Goal: Information Seeking & Learning: Find specific page/section

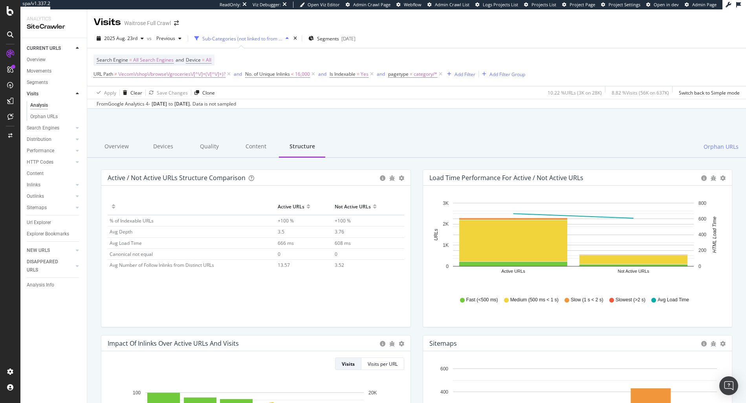
click at [31, 58] on div "Overview" at bounding box center [36, 60] width 19 height 8
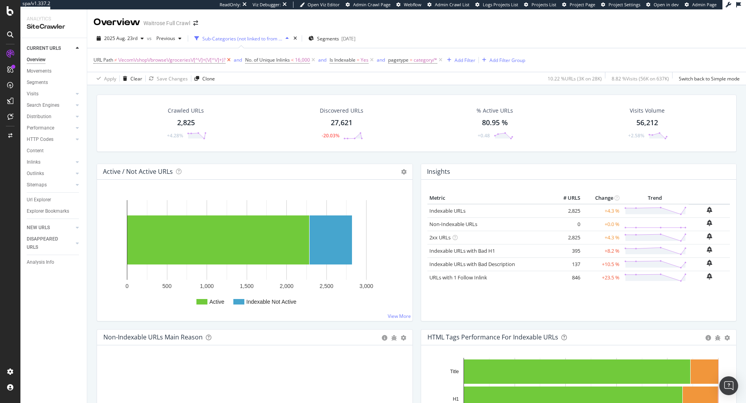
click at [230, 60] on icon at bounding box center [228, 60] width 7 height 8
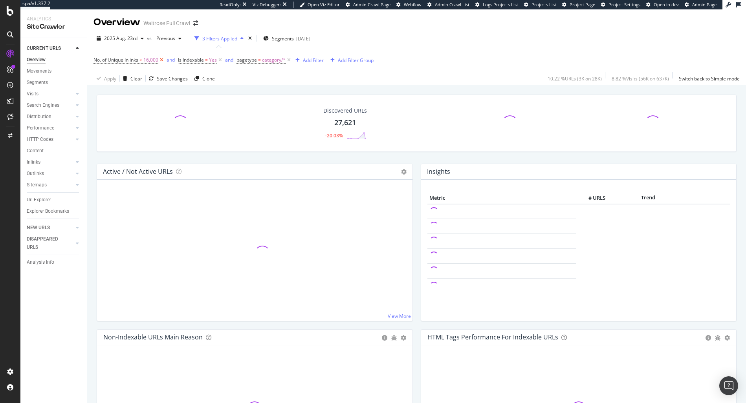
click at [160, 61] on icon at bounding box center [161, 60] width 7 height 8
click at [135, 60] on icon at bounding box center [135, 60] width 7 height 8
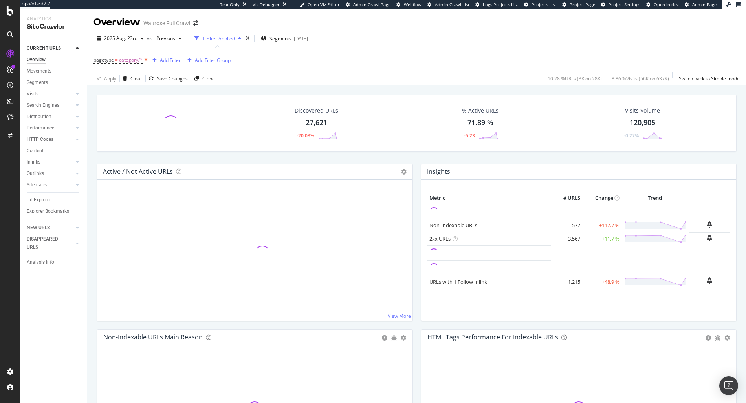
click at [147, 60] on icon at bounding box center [146, 60] width 7 height 8
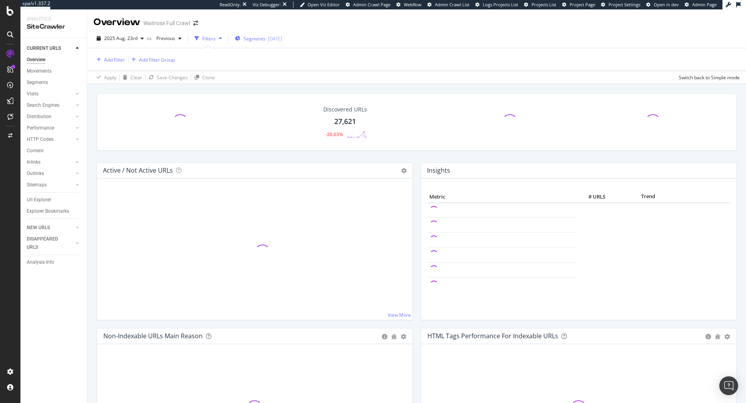
click at [273, 40] on div "2025-07-29" at bounding box center [275, 38] width 14 height 7
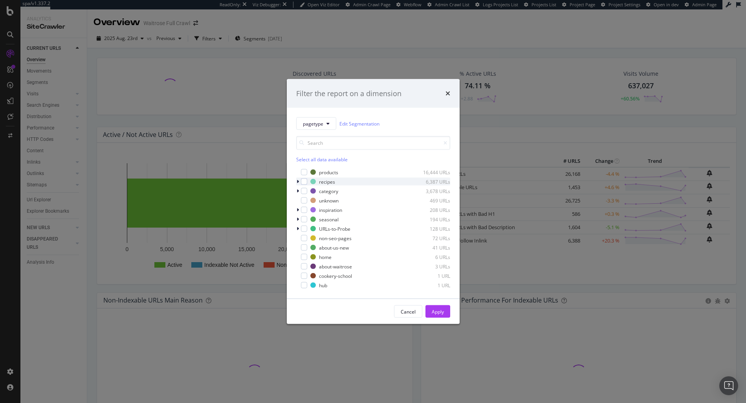
click at [297, 182] on icon "modal" at bounding box center [298, 182] width 2 height 5
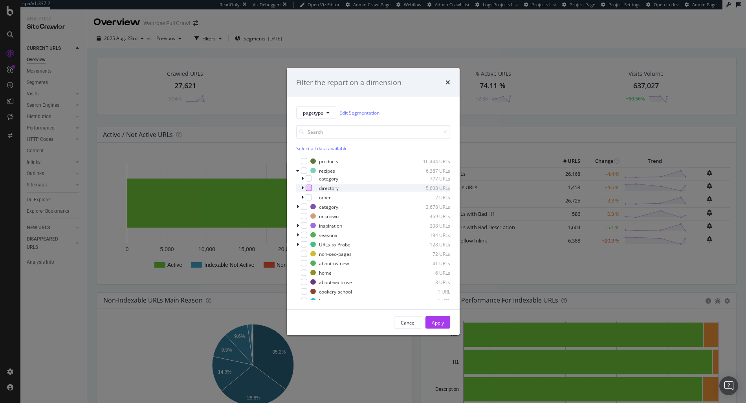
click at [307, 189] on div "modal" at bounding box center [309, 188] width 6 height 6
click at [434, 326] on div "Apply" at bounding box center [438, 322] width 12 height 7
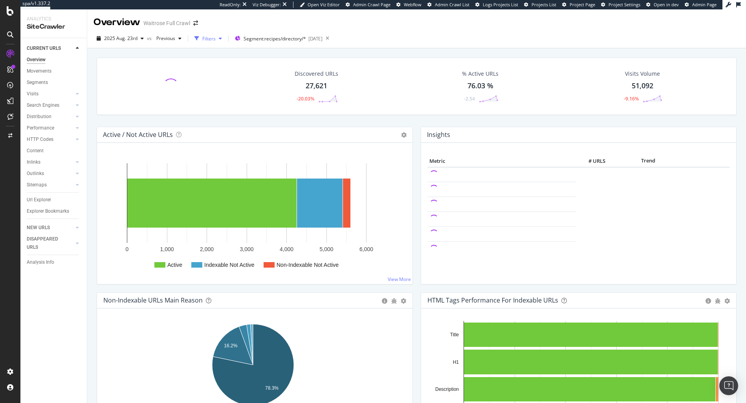
click at [206, 35] on div "Filters" at bounding box center [208, 39] width 34 height 12
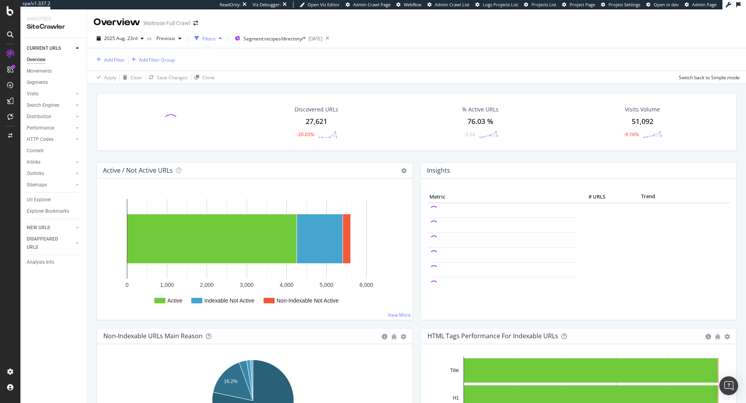
click at [103, 55] on div "Add Filter Add Filter Group" at bounding box center [133, 60] width 81 height 10
click at [107, 58] on div "Add Filter" at bounding box center [114, 60] width 21 height 7
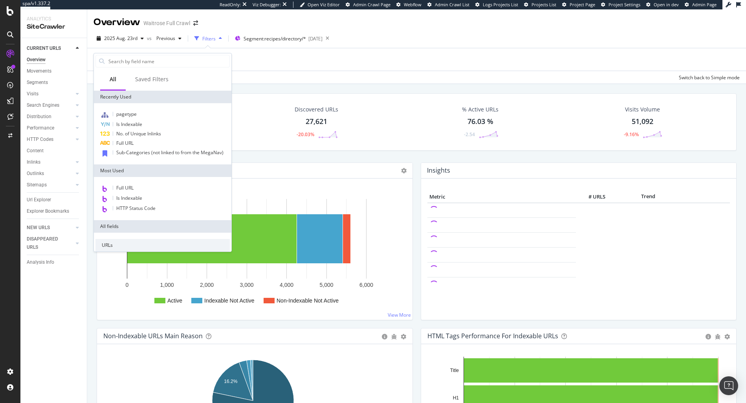
click at [123, 181] on div "Full URL Is Indexable HTTP Status Code" at bounding box center [162, 198] width 137 height 43
click at [129, 191] on span "Full URL" at bounding box center [124, 188] width 17 height 7
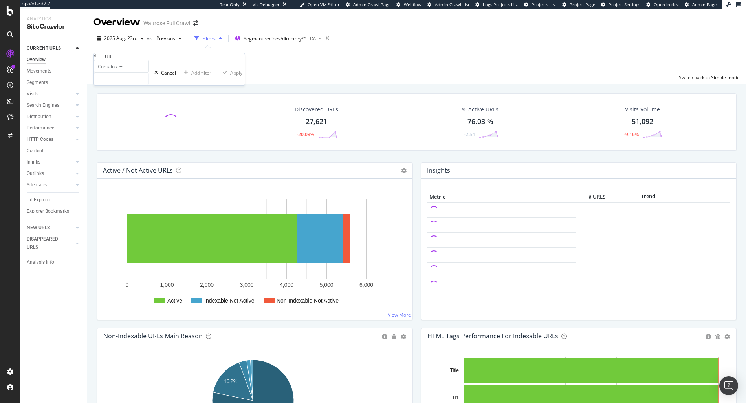
click at [108, 70] on span "Contains" at bounding box center [107, 66] width 19 height 7
click at [109, 80] on span "Equal to" at bounding box center [105, 76] width 18 height 7
click at [126, 85] on input "text" at bounding box center [121, 79] width 54 height 12
paste input "https://www.waitrose.com/ecom/recipe/steamed-sea-bass-with-ginger-rice-tatsoi"
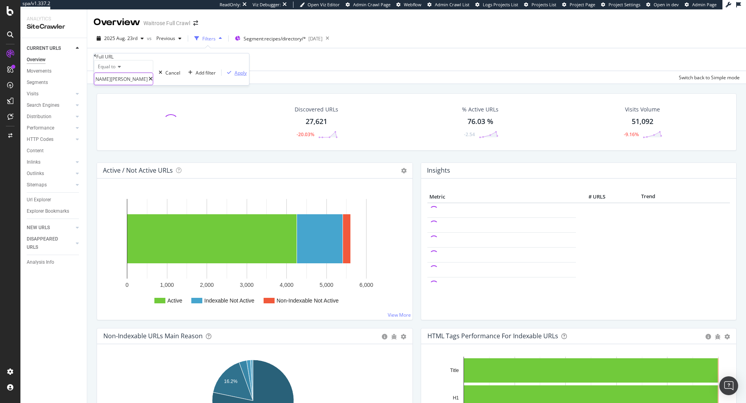
type input "https://www.waitrose.com/ecom/recipe/steamed-sea-bass-with-ginger-rice-tatsoi"
click at [235, 76] on div "Apply" at bounding box center [241, 73] width 12 height 7
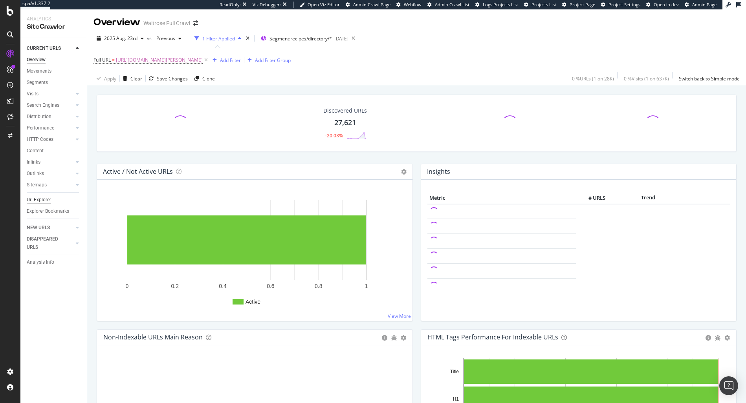
click at [50, 201] on div "Url Explorer" at bounding box center [39, 200] width 24 height 8
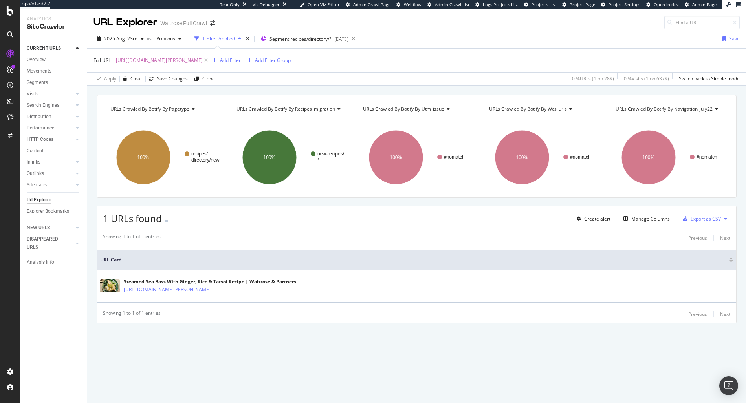
click at [291, 65] on div "Full URL = https://www.waitrose.com/ecom/recipe/steamed-sea-bass-with-ginger-ri…" at bounding box center [191, 60] width 197 height 11
click at [241, 63] on div "Add Filter" at bounding box center [230, 60] width 21 height 7
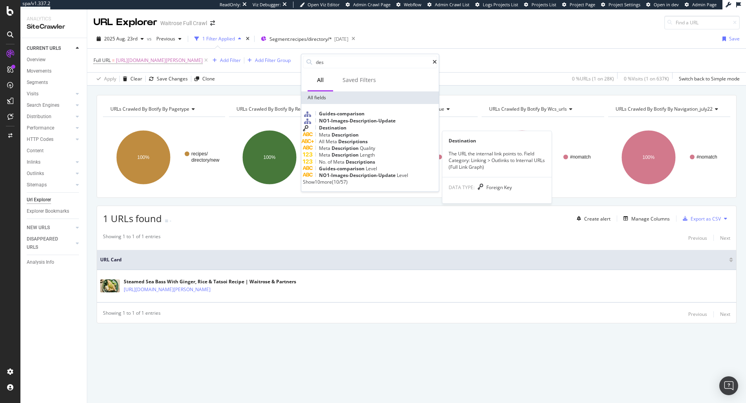
type input "des"
click at [346, 131] on span "Destination" at bounding box center [332, 128] width 27 height 7
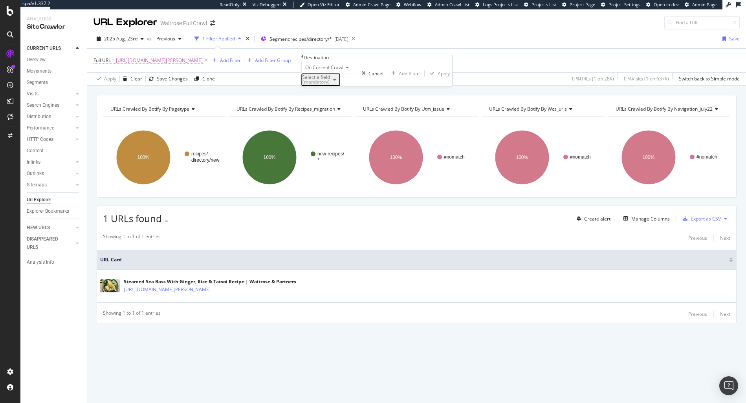
click at [335, 85] on div "Select a field (mandatory)" at bounding box center [320, 80] width 37 height 10
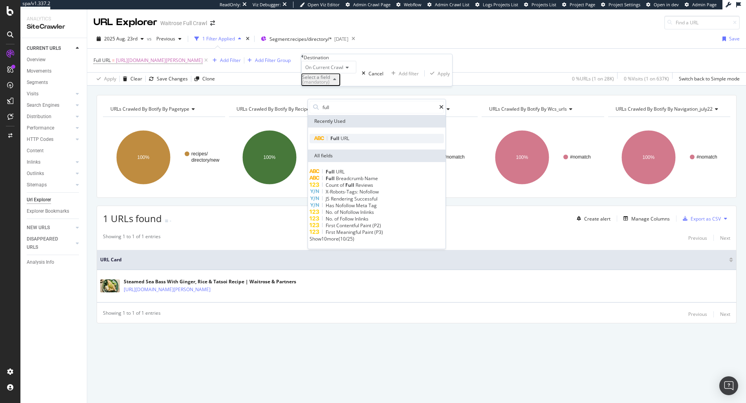
type input "full"
click at [359, 136] on div "Full URL" at bounding box center [377, 138] width 134 height 9
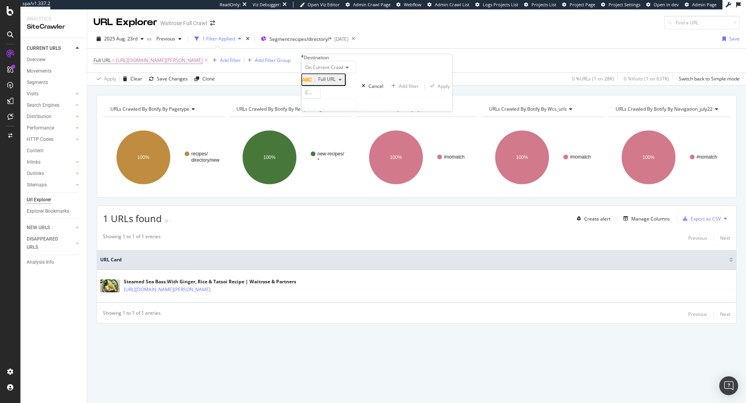
click at [304, 59] on icon at bounding box center [302, 56] width 2 height 5
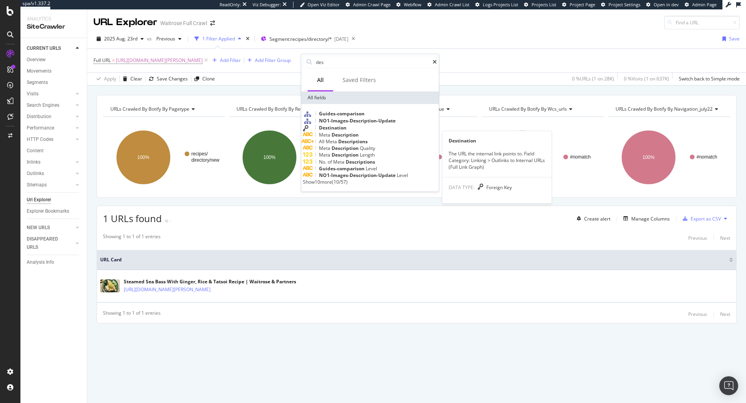
click at [346, 131] on span "Destination" at bounding box center [332, 128] width 27 height 7
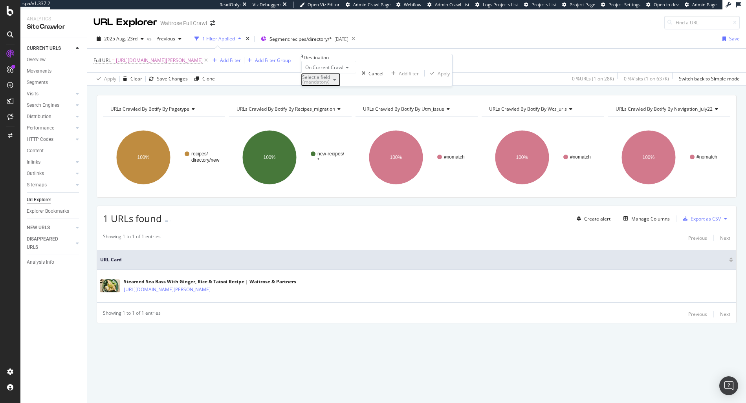
click at [336, 85] on div "Select a field (mandatory)" at bounding box center [320, 80] width 37 height 10
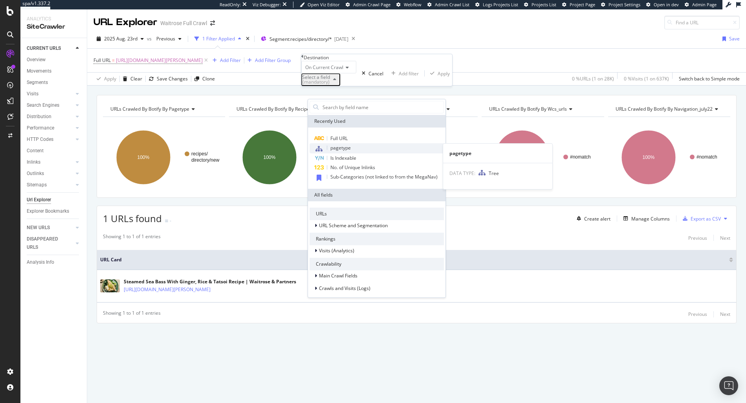
click at [343, 146] on span "pagetype" at bounding box center [340, 148] width 20 height 7
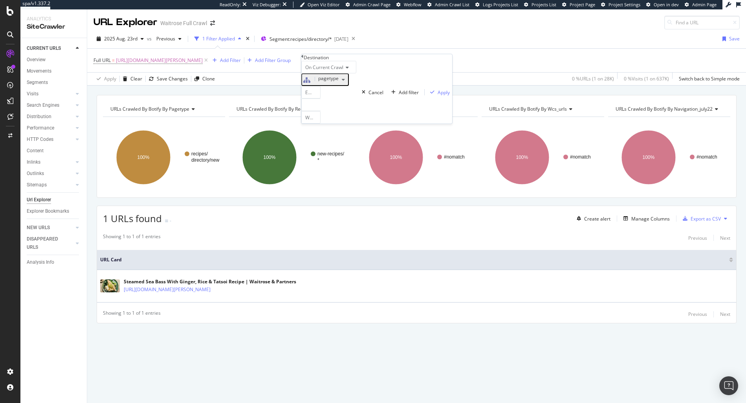
click at [321, 111] on div at bounding box center [310, 105] width 19 height 13
click at [306, 126] on icon at bounding box center [305, 123] width 3 height 5
click at [310, 156] on icon at bounding box center [309, 154] width 3 height 5
click at [320, 164] on span "category" at bounding box center [317, 160] width 19 height 7
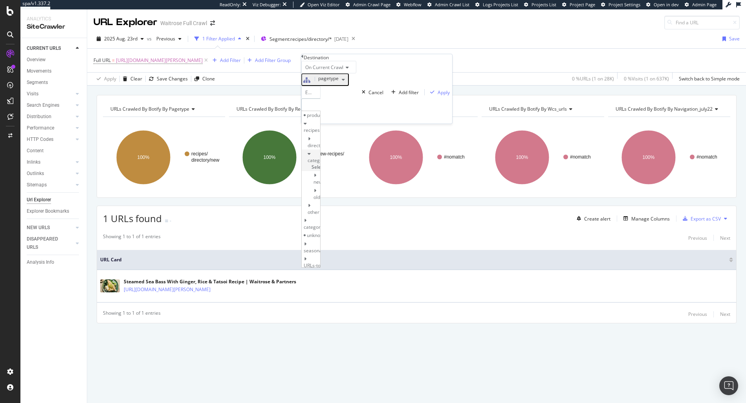
click at [320, 164] on span "category" at bounding box center [317, 160] width 19 height 7
click at [325, 165] on span "Select" at bounding box center [319, 167] width 14 height 7
click at [438, 96] on div "Apply" at bounding box center [444, 92] width 12 height 7
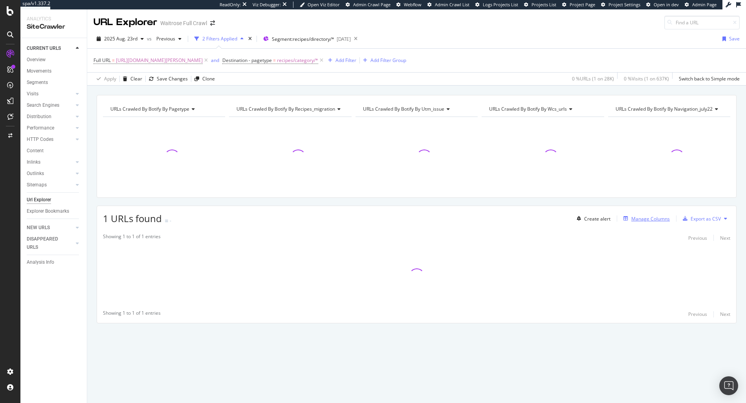
click at [640, 222] on div "Manage Columns" at bounding box center [650, 219] width 38 height 7
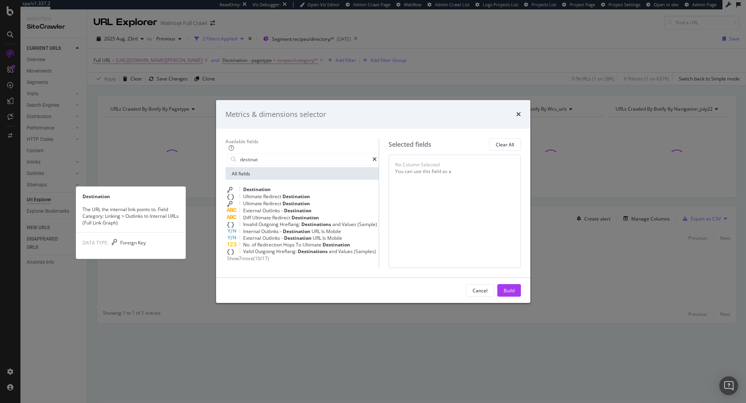
type input "destinat"
click at [243, 187] on span "Destination" at bounding box center [256, 190] width 27 height 7
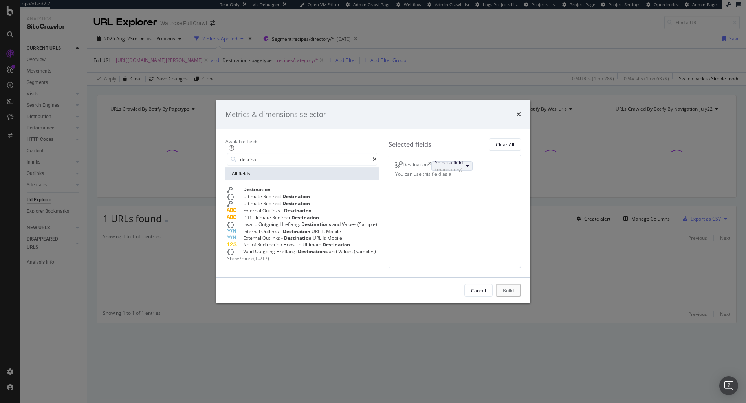
click at [459, 159] on div "Select a field (mandatory)" at bounding box center [449, 165] width 28 height 13
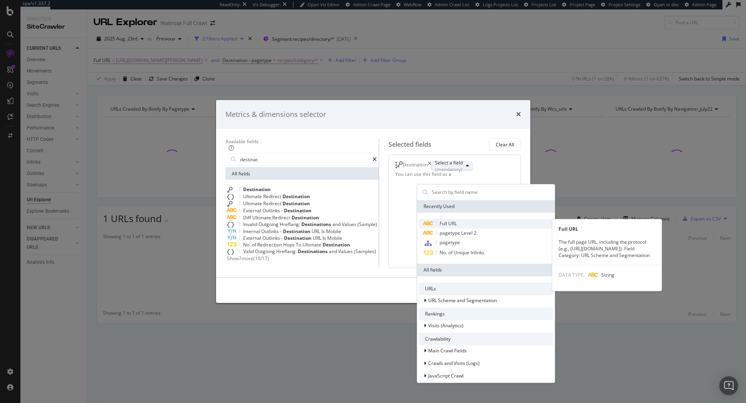
click at [438, 219] on span "Full URL" at bounding box center [486, 223] width 134 height 9
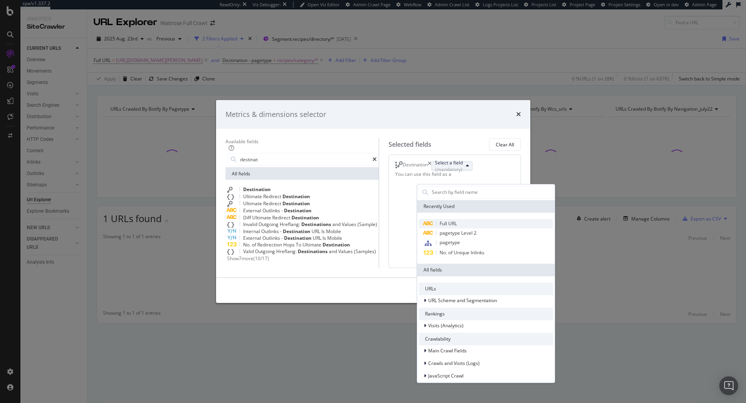
click at [440, 220] on span "Full URL" at bounding box center [448, 223] width 17 height 7
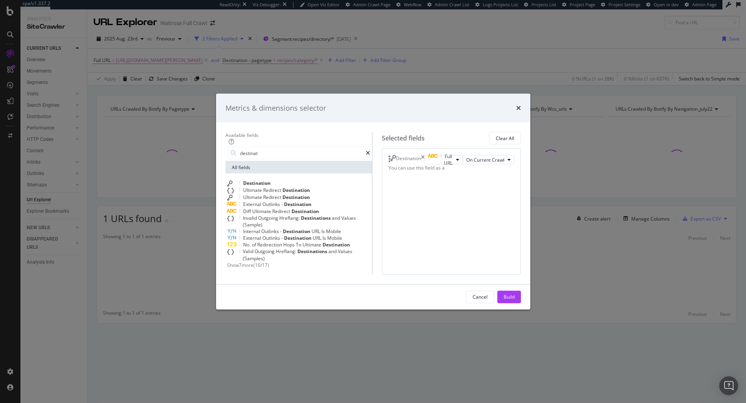
click at [515, 301] on div "Build" at bounding box center [509, 297] width 11 height 7
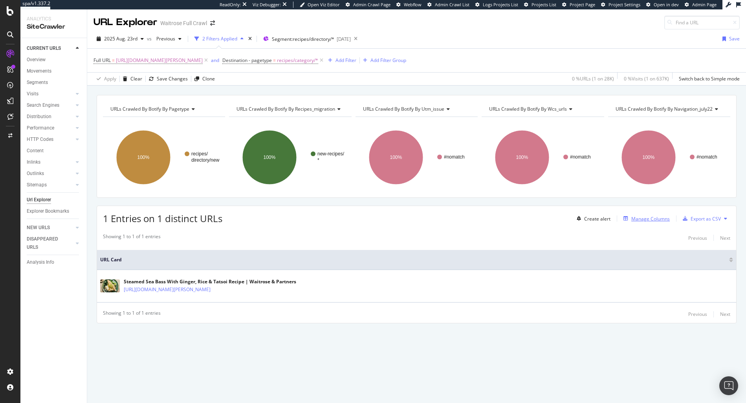
click at [644, 216] on div "Manage Columns" at bounding box center [650, 219] width 38 height 7
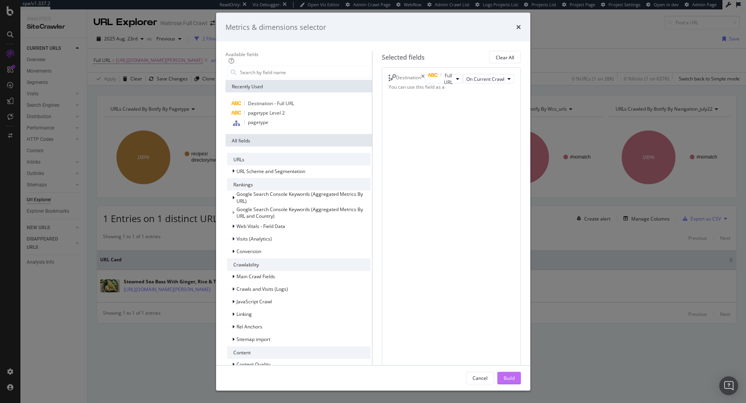
click at [515, 372] on div "Build" at bounding box center [509, 378] width 11 height 12
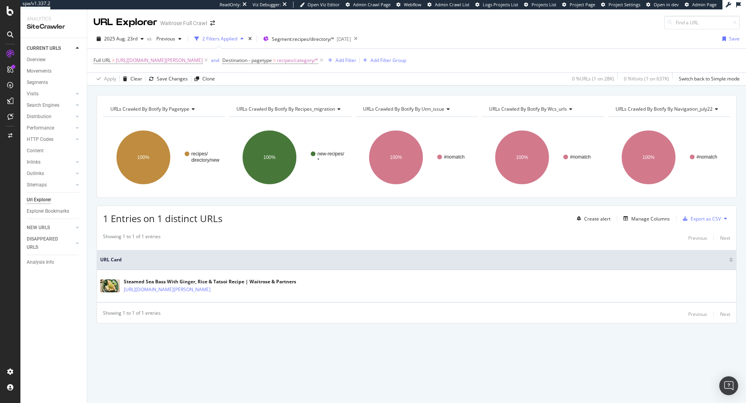
click at [528, 345] on div "URLs Crawled By Botify By pagetype Chart (by Value) Table Expand Export as CSV …" at bounding box center [416, 223] width 659 height 256
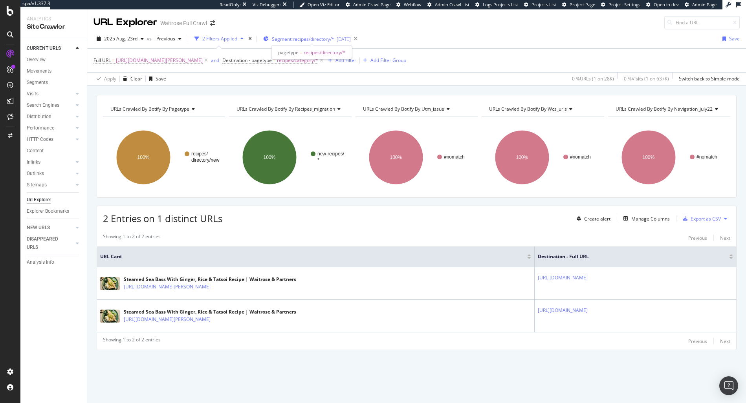
click at [315, 42] on span "Segment: recipes/directory/*" at bounding box center [303, 39] width 62 height 7
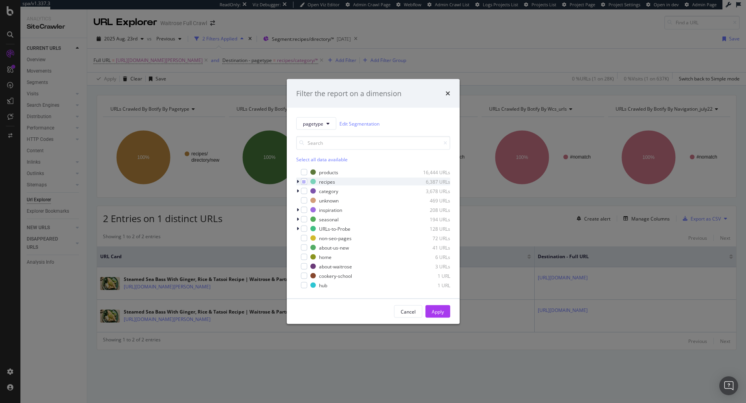
click at [297, 181] on icon "modal" at bounding box center [298, 182] width 2 height 5
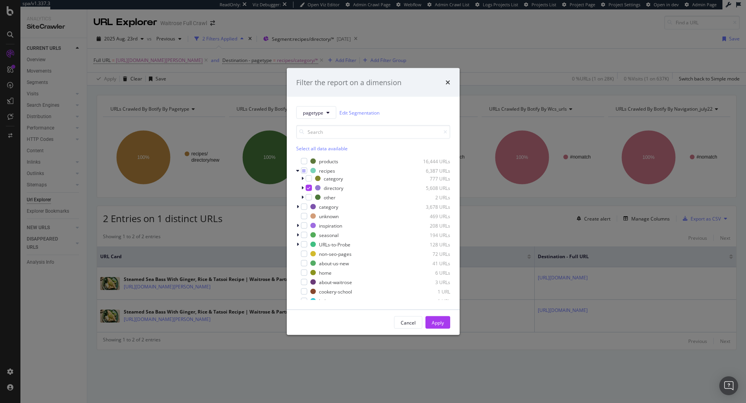
click at [447, 86] on div "times" at bounding box center [447, 82] width 5 height 10
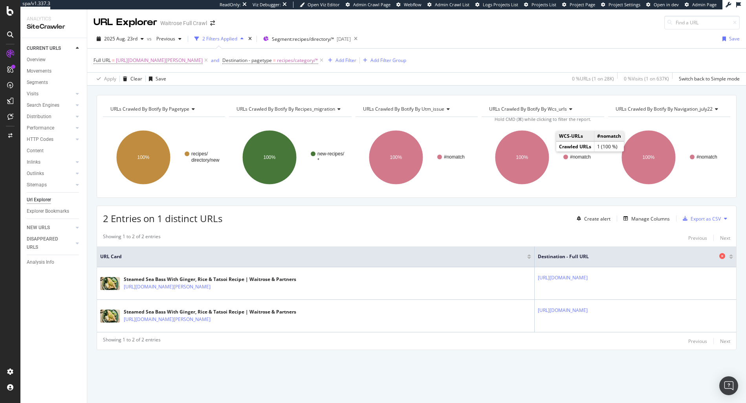
click at [723, 257] on icon at bounding box center [722, 256] width 6 height 6
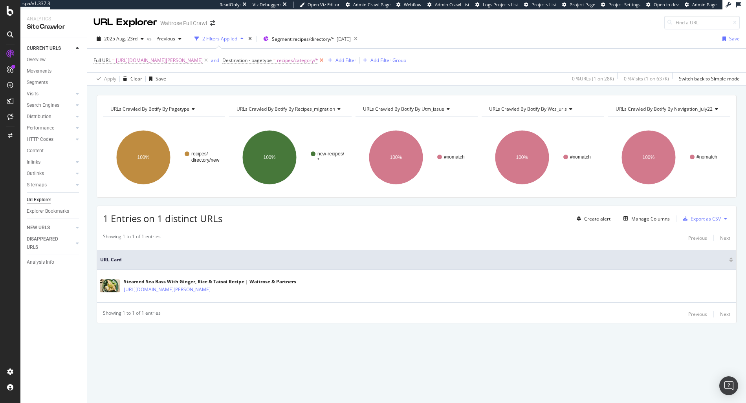
click at [325, 61] on icon at bounding box center [321, 61] width 7 height 8
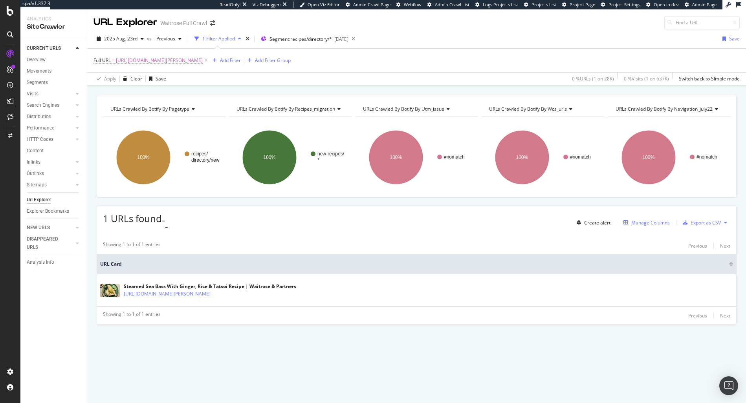
click at [643, 218] on div "Manage Columns" at bounding box center [644, 222] width 49 height 9
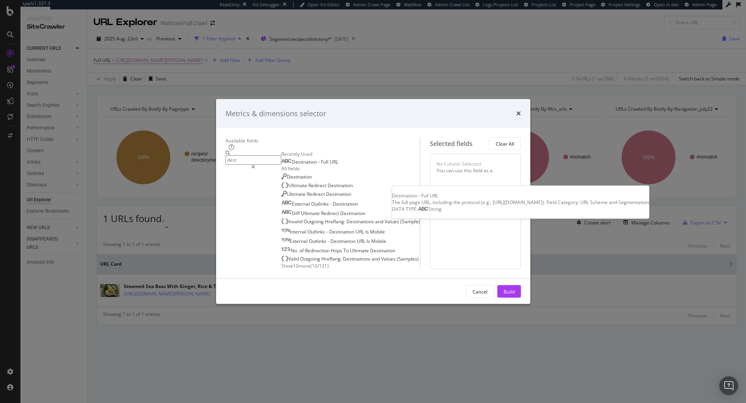
type input "dest"
click at [292, 159] on div "Destination - Full URL" at bounding box center [309, 162] width 57 height 6
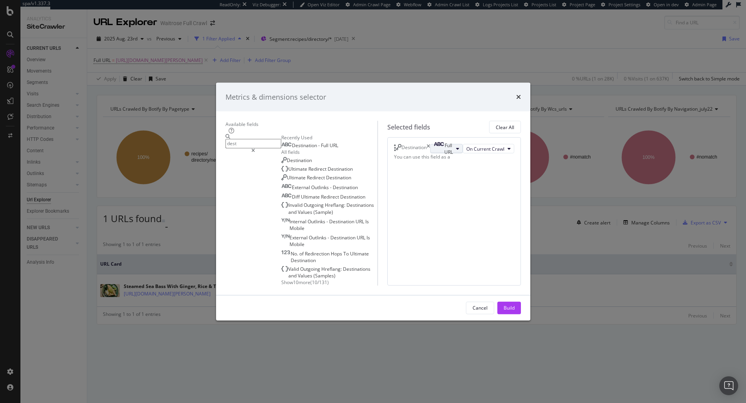
click at [453, 142] on div "Full URL" at bounding box center [443, 148] width 19 height 13
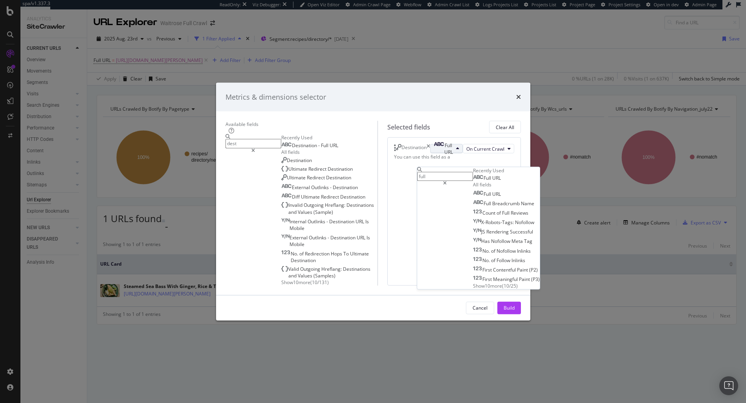
type input "full"
click at [473, 175] on span "Full URL" at bounding box center [487, 178] width 28 height 6
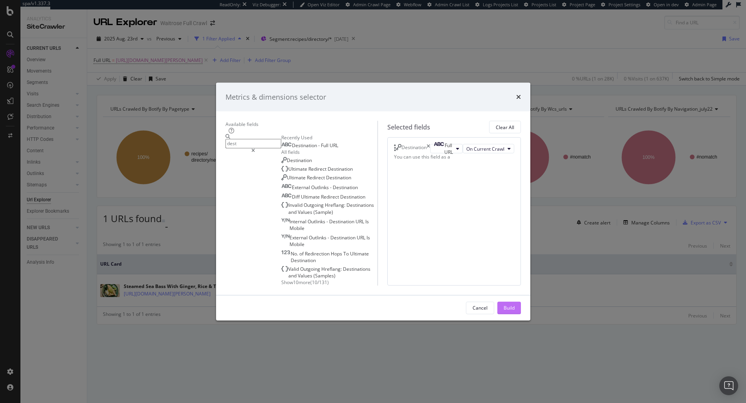
click at [515, 312] on div "Build" at bounding box center [509, 308] width 11 height 7
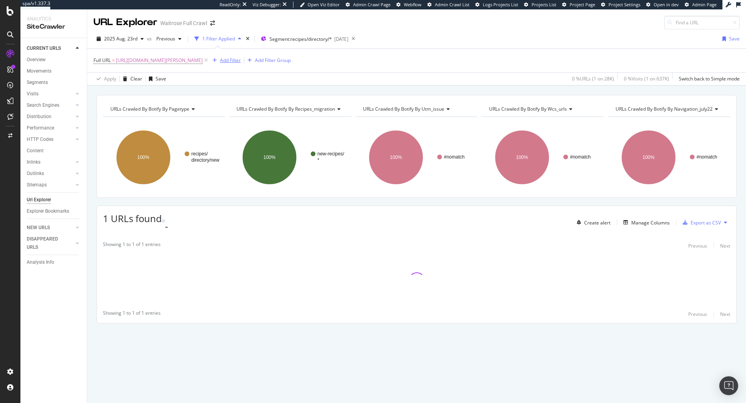
click at [241, 60] on div "Add Filter" at bounding box center [230, 60] width 21 height 7
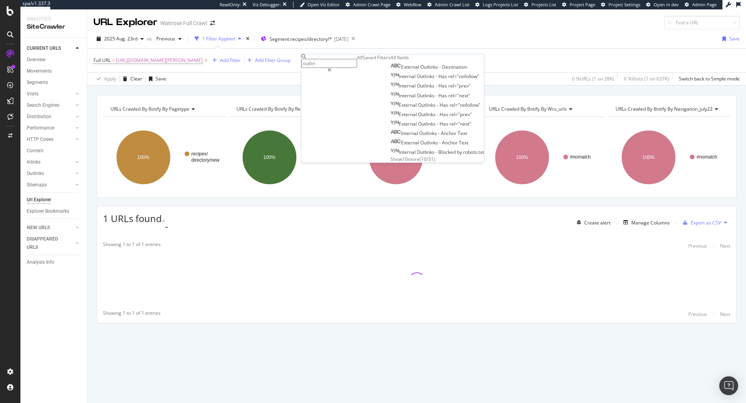
type input "outlin"
click at [390, 163] on span "Show 10 more" at bounding box center [404, 159] width 29 height 7
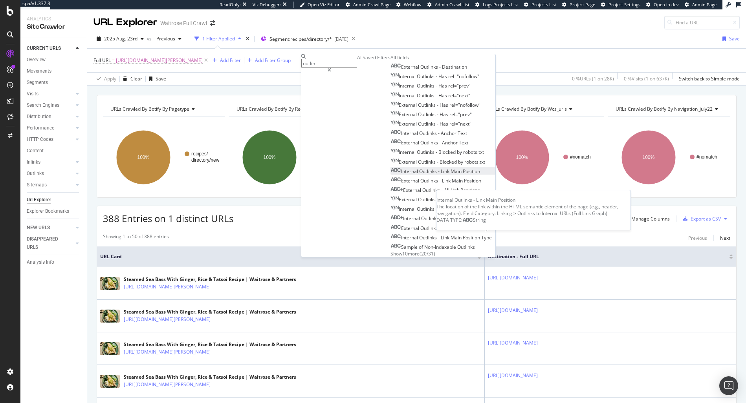
scroll to position [23, 0]
click at [451, 175] on span "Main" at bounding box center [457, 171] width 12 height 7
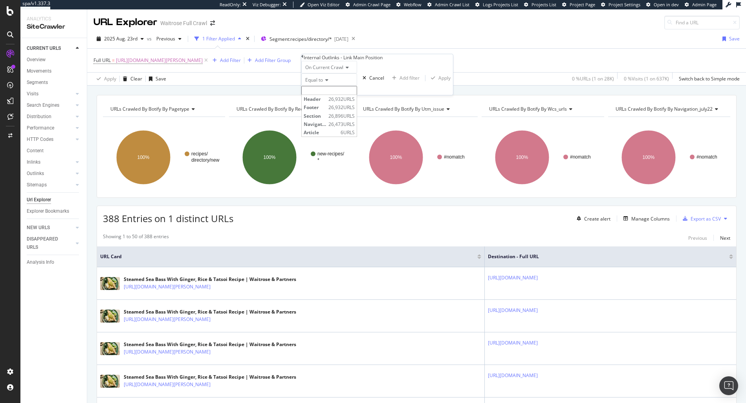
click at [335, 95] on input "text" at bounding box center [329, 90] width 56 height 9
click at [319, 83] on span "Equal to" at bounding box center [314, 80] width 18 height 7
click at [324, 102] on span "Not equal to" at bounding box center [317, 98] width 27 height 7
click at [334, 95] on input "text" at bounding box center [329, 90] width 56 height 9
click at [326, 103] on span "Header" at bounding box center [315, 99] width 23 height 7
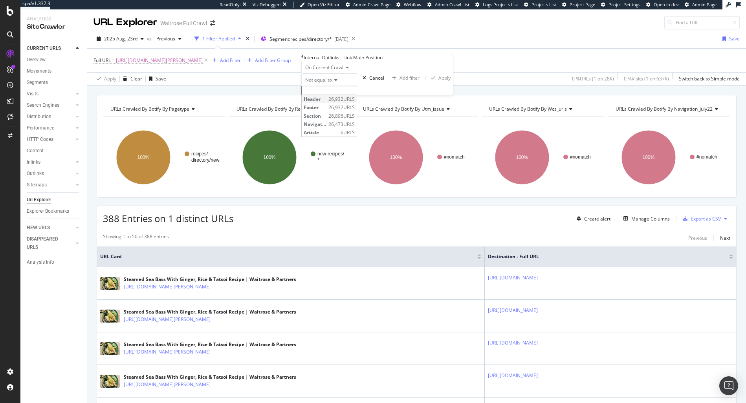
type input "Header"
click at [438, 84] on div "Apply" at bounding box center [444, 80] width 12 height 7
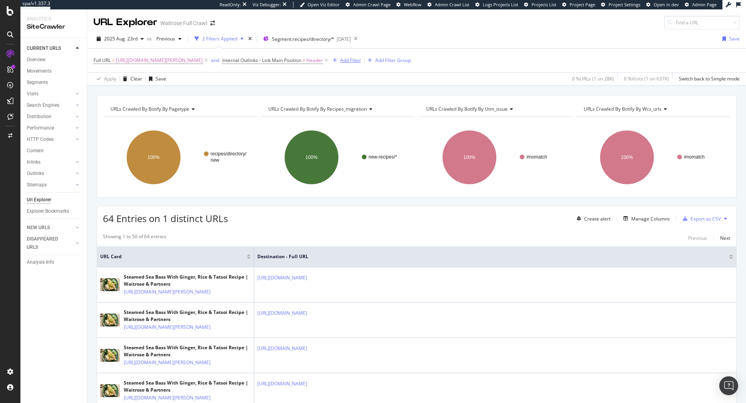
click at [361, 60] on div "Add Filter" at bounding box center [350, 60] width 21 height 7
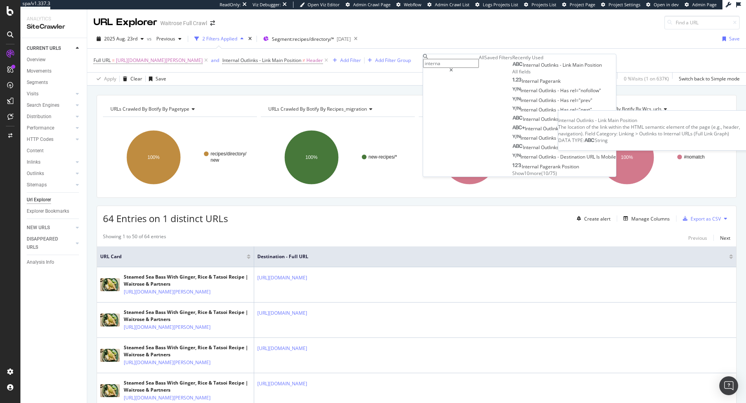
type input "interna"
click at [523, 68] on span "Internal" at bounding box center [532, 65] width 18 height 7
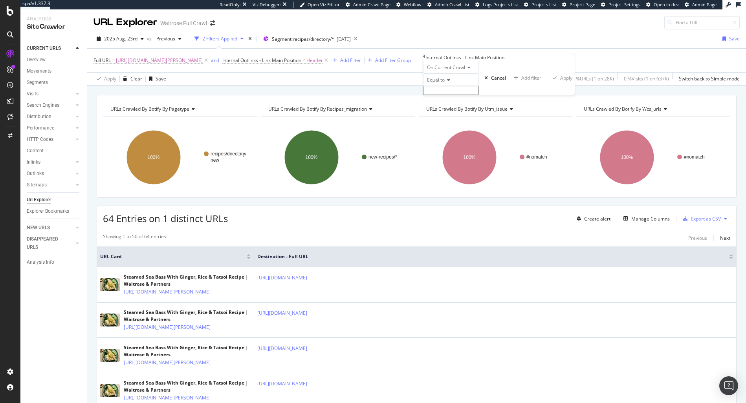
click at [452, 95] on div "Equal to" at bounding box center [451, 84] width 56 height 22
click at [452, 95] on input "text" at bounding box center [451, 90] width 56 height 9
click at [444, 86] on div "Equal to" at bounding box center [451, 79] width 56 height 13
click at [446, 102] on span "Not equal to" at bounding box center [438, 98] width 27 height 7
click at [445, 95] on input "text" at bounding box center [451, 90] width 56 height 9
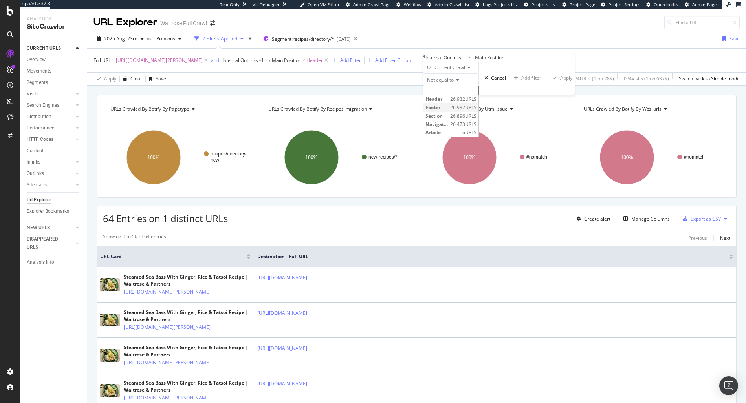
click at [444, 111] on span "Footer" at bounding box center [436, 107] width 23 height 7
type input "Footer"
click at [560, 84] on div "Apply" at bounding box center [566, 80] width 12 height 7
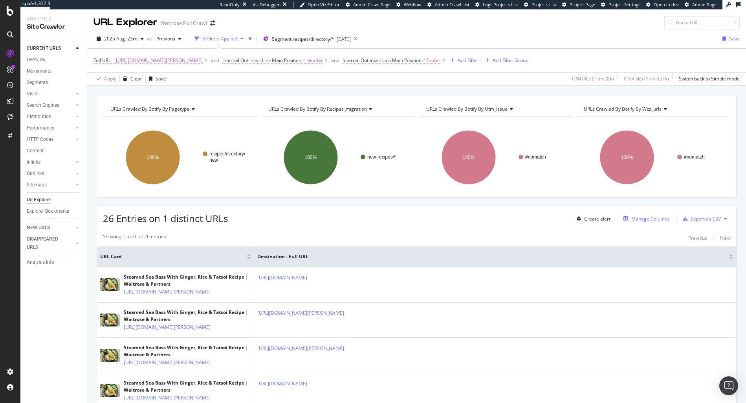
click at [632, 218] on div "Manage Columns" at bounding box center [650, 219] width 38 height 7
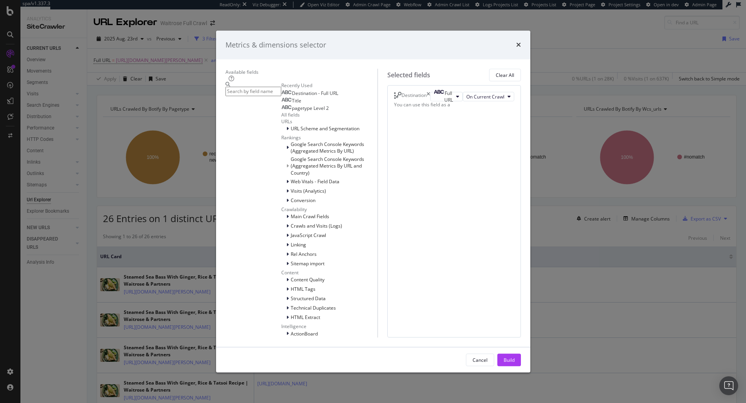
type input "f"
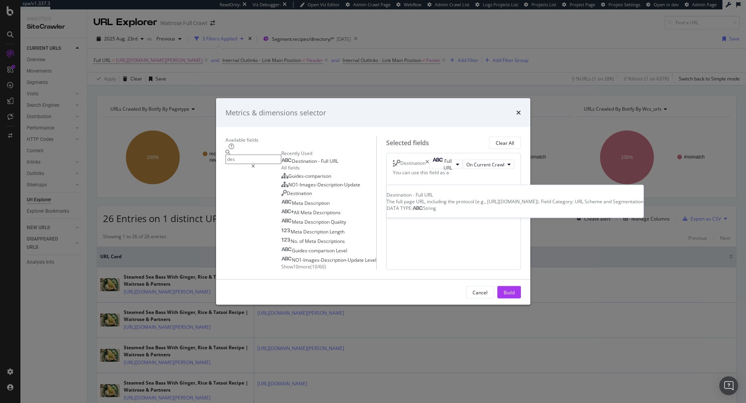
type input "des"
click at [295, 158] on div "Destination - Full URL" at bounding box center [309, 161] width 57 height 6
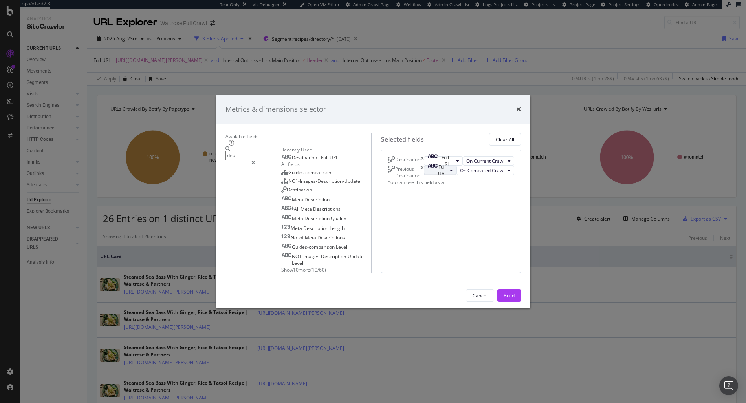
click at [433, 169] on div "Full URL" at bounding box center [436, 170] width 19 height 13
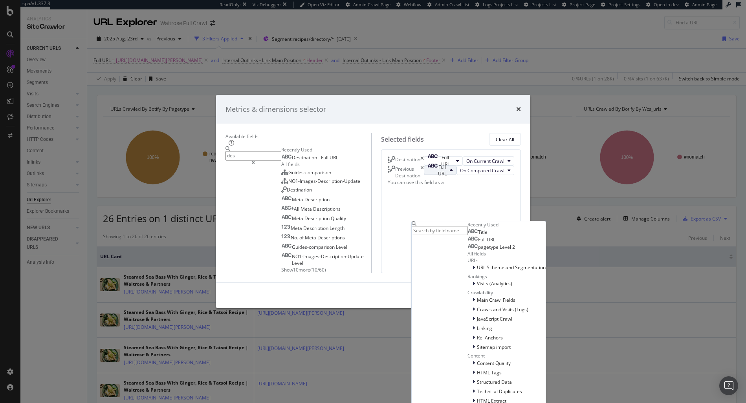
click at [433, 169] on div "Full URL" at bounding box center [436, 170] width 19 height 13
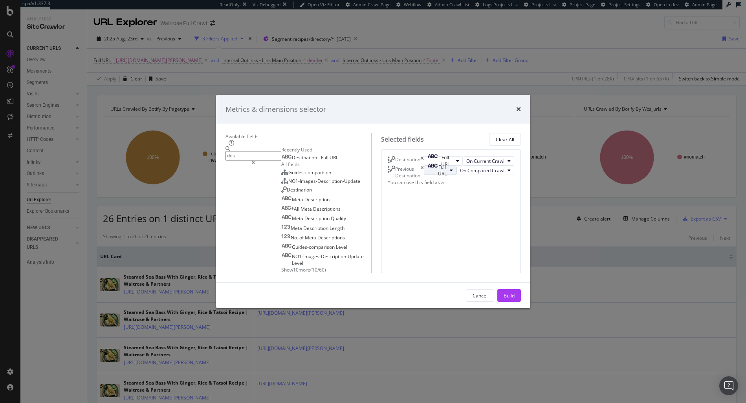
click at [433, 169] on div "Full URL" at bounding box center [436, 170] width 19 height 13
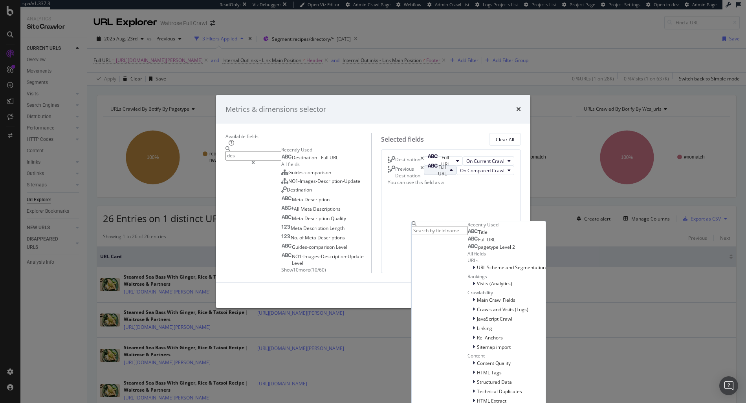
click at [437, 167] on div "Full URL" at bounding box center [436, 170] width 19 height 13
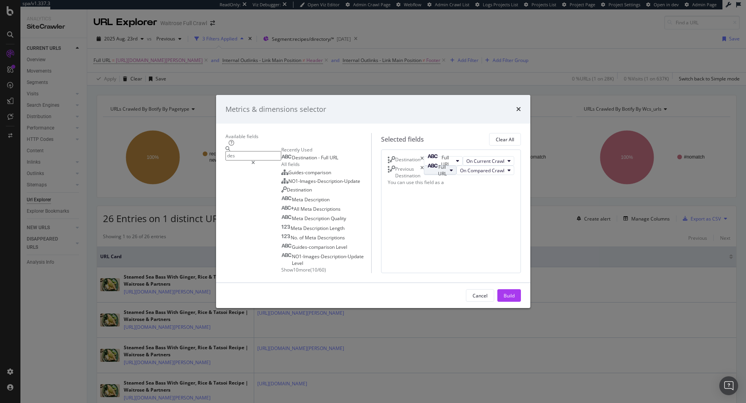
click at [438, 167] on span "Full URL" at bounding box center [442, 170] width 9 height 13
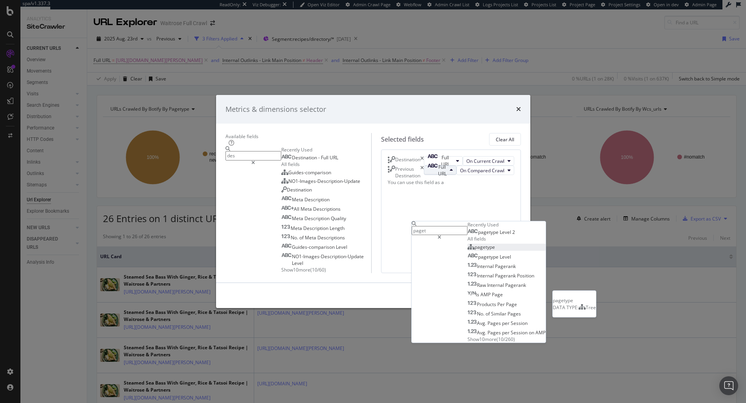
type input "paget"
click at [475, 247] on span "pagetype" at bounding box center [485, 247] width 20 height 7
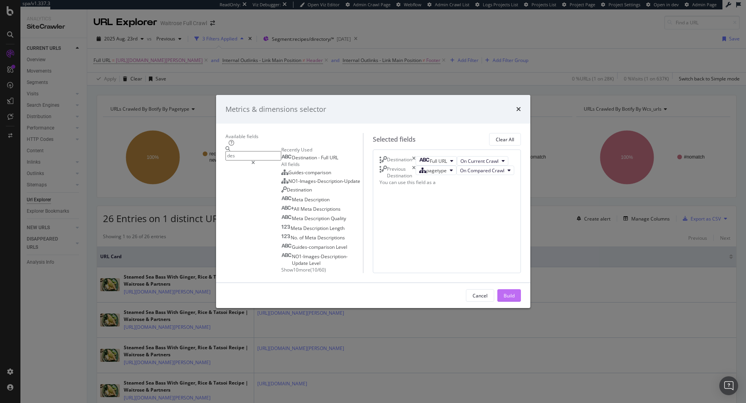
click at [521, 302] on button "Build" at bounding box center [509, 296] width 24 height 13
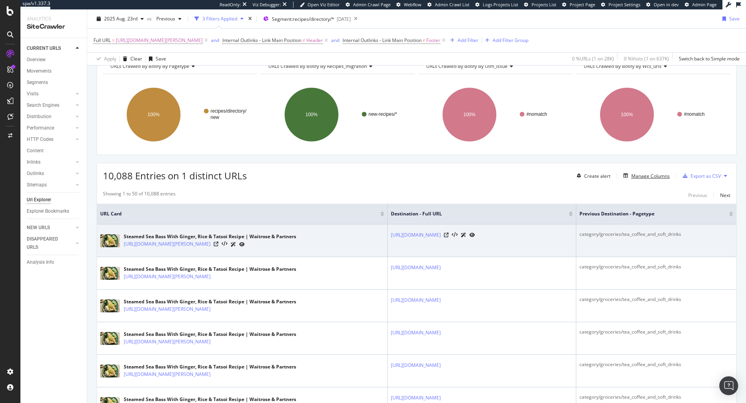
scroll to position [43, 0]
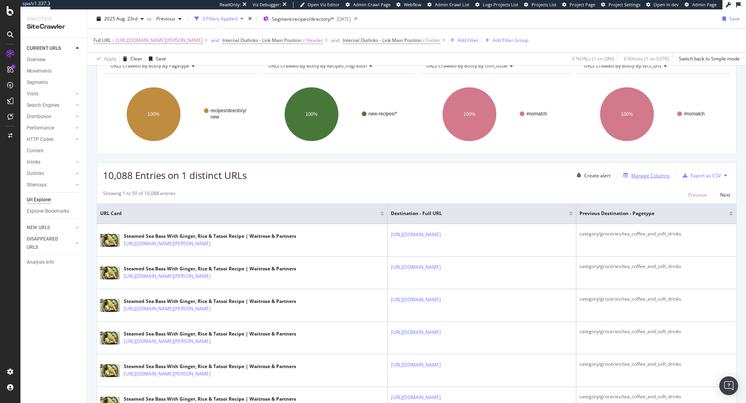
click at [650, 179] on div "Manage Columns" at bounding box center [644, 175] width 49 height 9
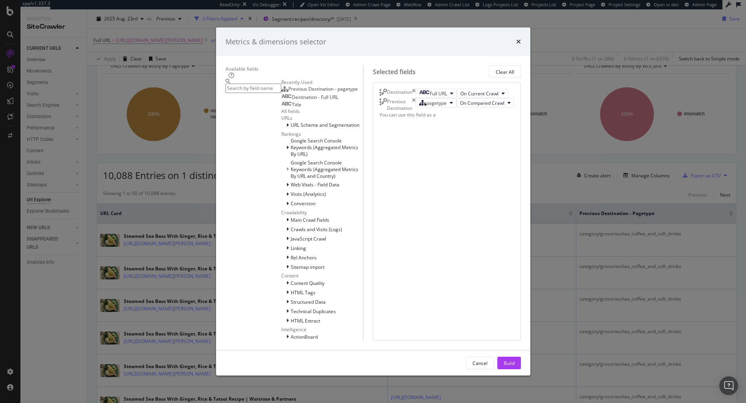
click at [416, 112] on icon "times" at bounding box center [414, 104] width 4 height 13
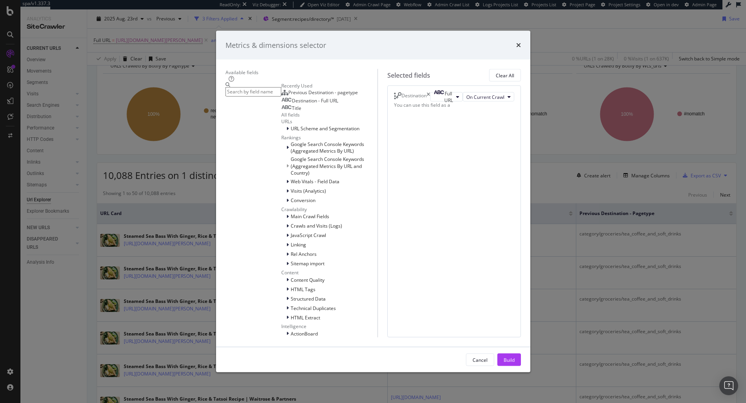
click at [266, 96] on input "modal" at bounding box center [253, 91] width 56 height 9
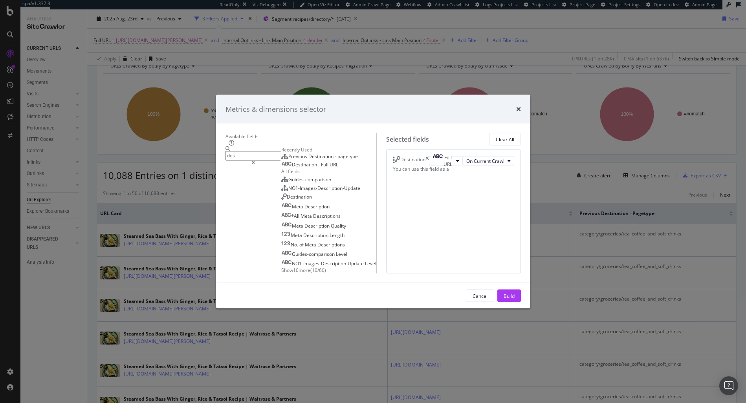
type input "des"
click at [292, 161] on span "Destination" at bounding box center [305, 164] width 26 height 7
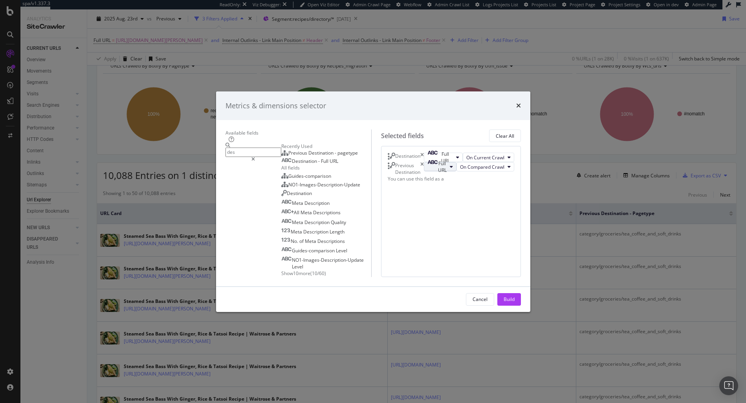
click at [443, 164] on div "Full URL" at bounding box center [436, 166] width 19 height 13
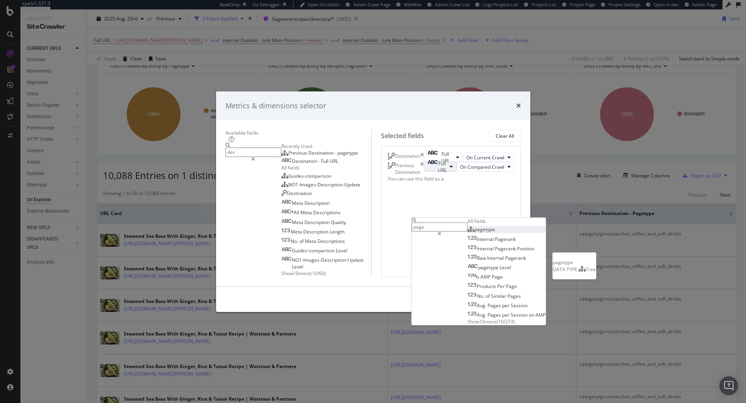
type input "page"
click at [475, 226] on span "pagetype" at bounding box center [485, 229] width 20 height 7
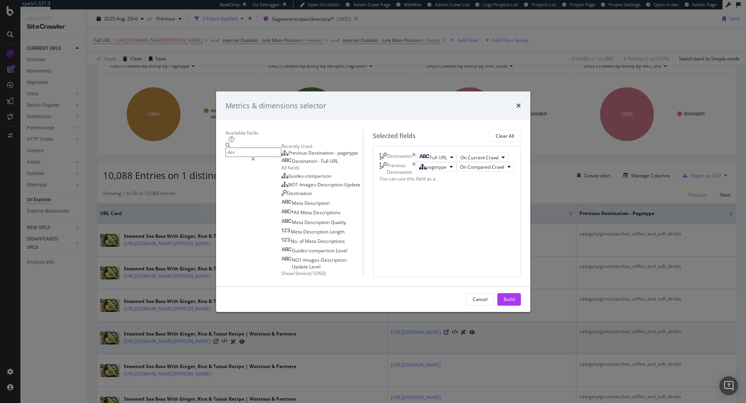
click at [515, 303] on div "Build" at bounding box center [509, 299] width 11 height 7
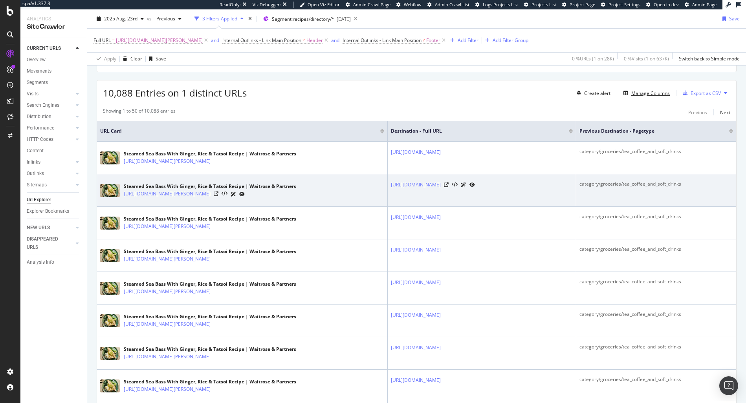
scroll to position [123, 0]
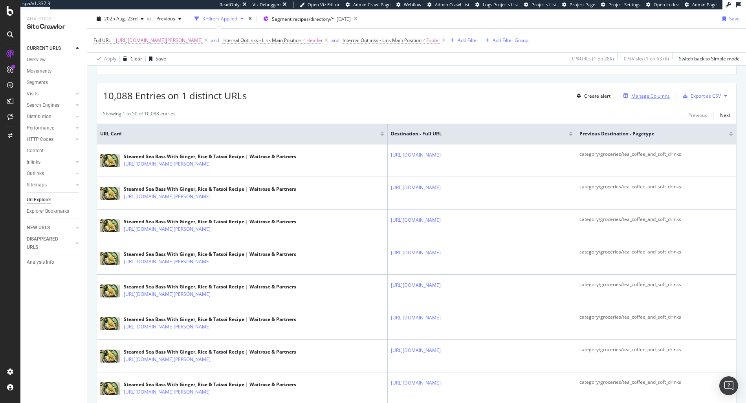
click at [644, 95] on div "Manage Columns" at bounding box center [650, 96] width 38 height 7
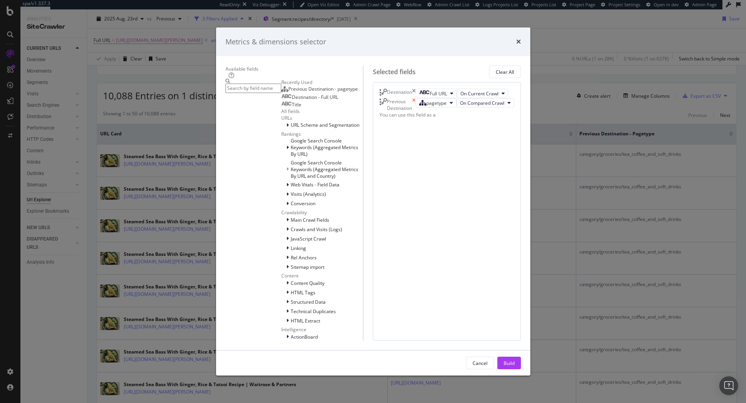
click at [416, 112] on icon "times" at bounding box center [414, 104] width 4 height 13
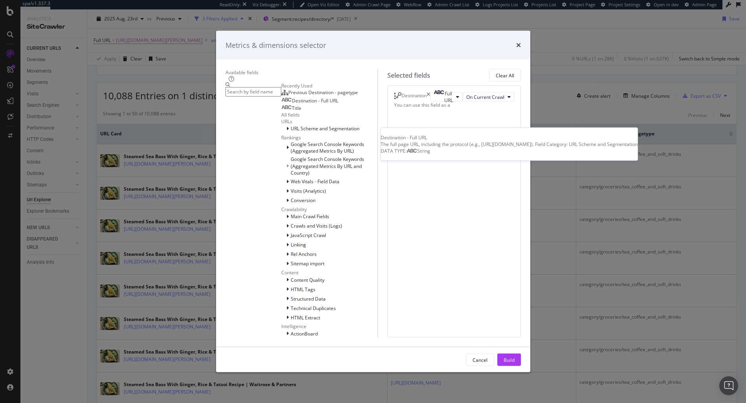
click at [292, 104] on span "Destination - Full URL" at bounding box center [315, 100] width 46 height 7
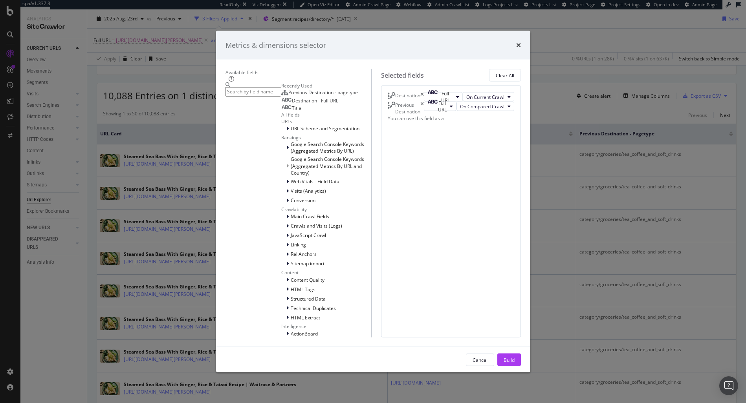
click at [424, 115] on div "Full URL" at bounding box center [440, 108] width 33 height 13
click at [438, 113] on span "Full URL" at bounding box center [442, 106] width 9 height 13
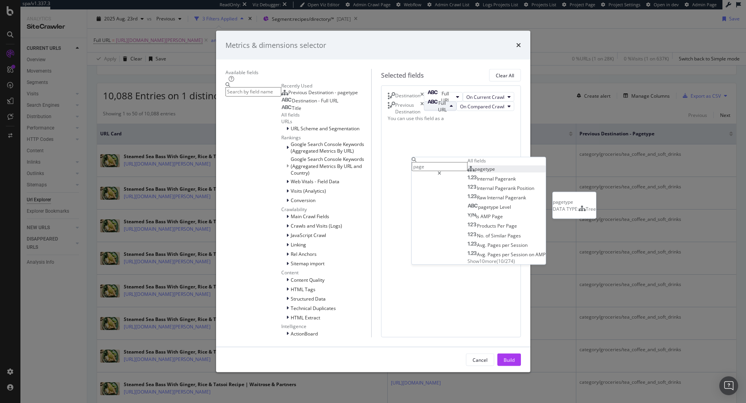
type input "page"
click at [475, 172] on span "pagetype" at bounding box center [485, 168] width 20 height 7
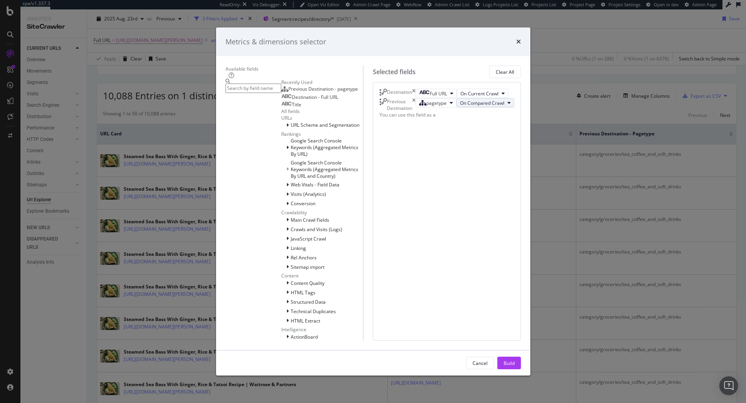
click at [460, 106] on span "On Compared Crawl" at bounding box center [482, 103] width 44 height 7
click at [423, 188] on div "On Current Crawl" at bounding box center [421, 192] width 58 height 11
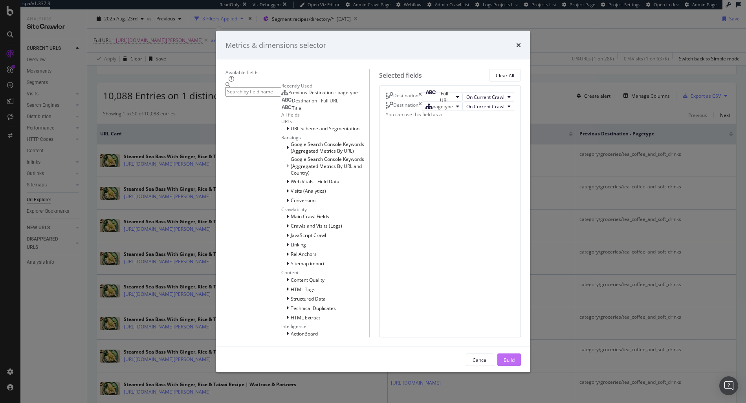
click at [521, 354] on button "Build" at bounding box center [509, 360] width 24 height 13
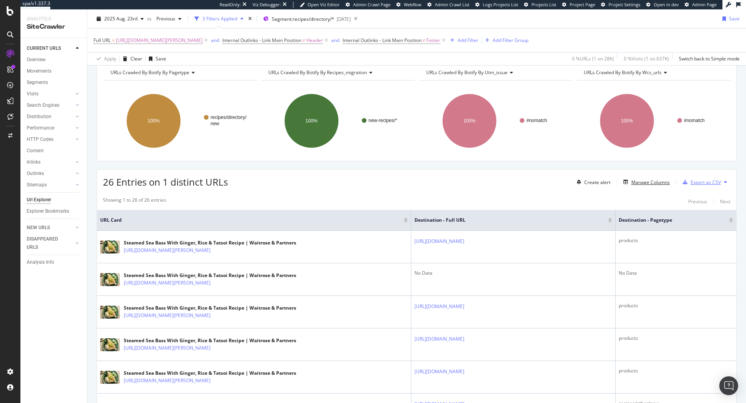
scroll to position [37, 0]
click at [634, 177] on button "Manage Columns" at bounding box center [644, 181] width 49 height 9
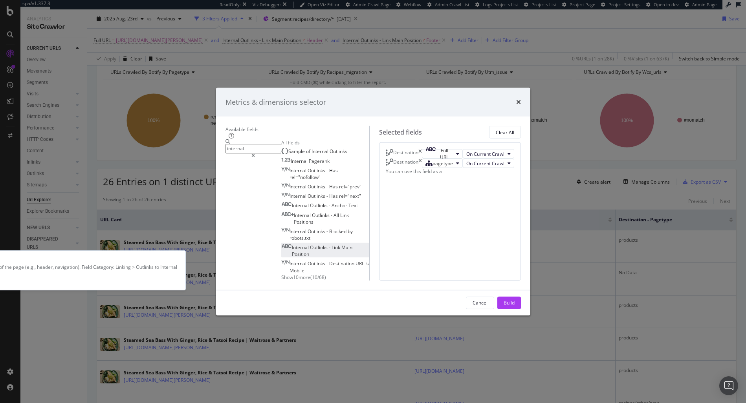
type input "internal"
click at [329, 244] on span "-" at bounding box center [330, 247] width 3 height 7
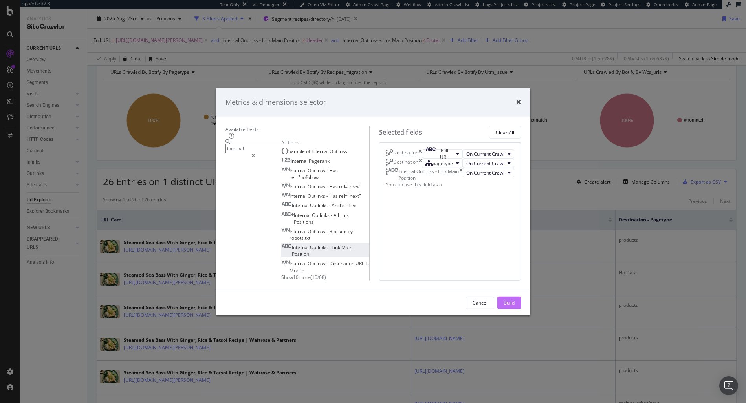
click at [515, 306] on div "Build" at bounding box center [509, 303] width 11 height 7
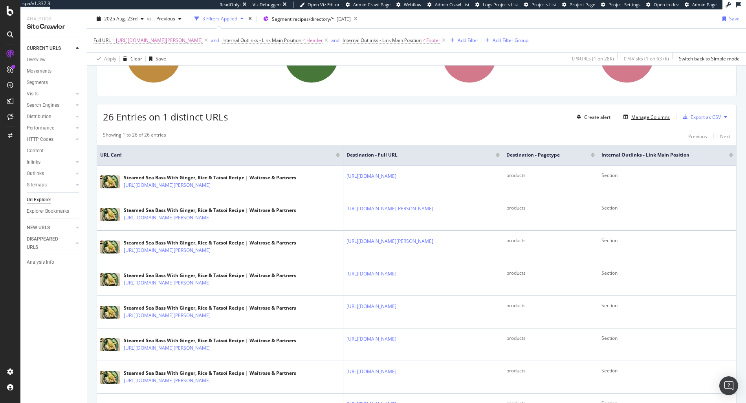
scroll to position [94, 0]
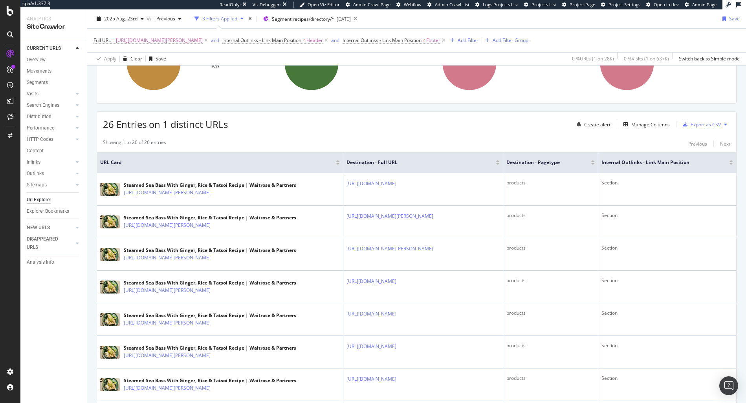
click at [707, 124] on div "Export as CSV" at bounding box center [706, 124] width 30 height 7
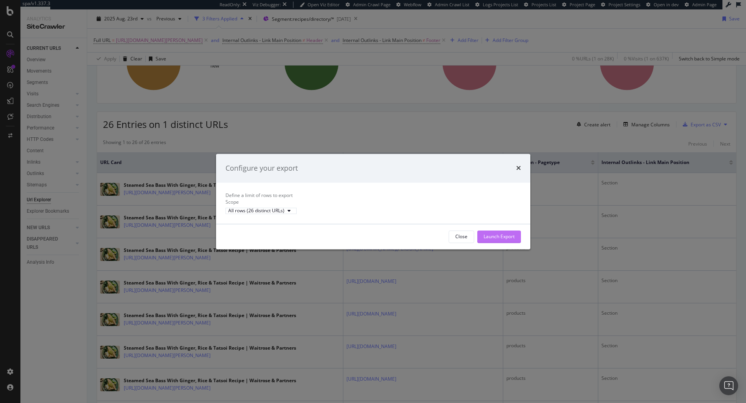
click at [499, 240] on div "Launch Export" at bounding box center [499, 236] width 31 height 7
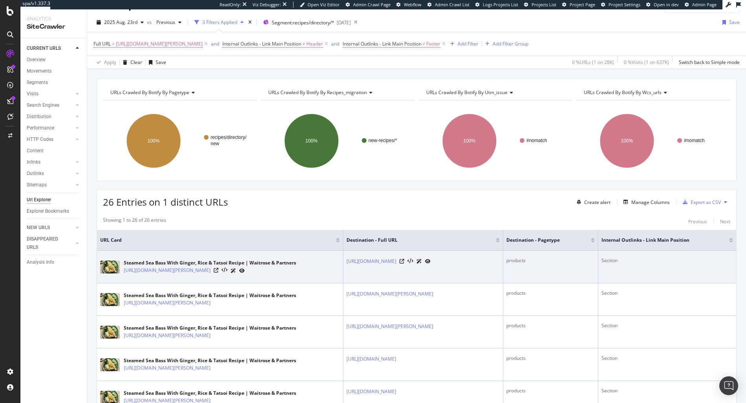
scroll to position [0, 0]
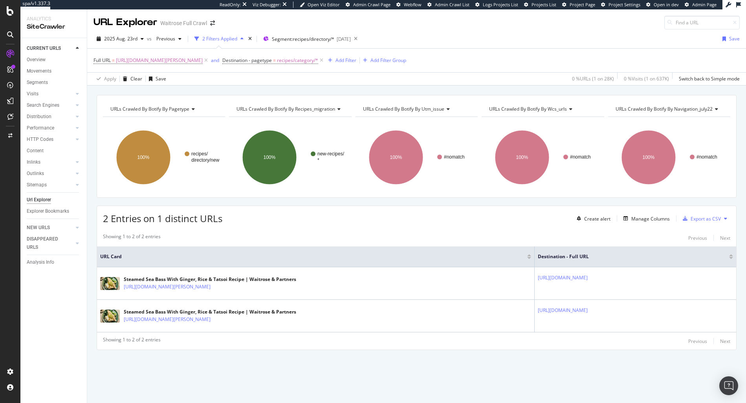
click at [648, 224] on div "Create alert Manage Columns Export as CSV" at bounding box center [652, 218] width 157 height 13
click at [647, 216] on div "Manage Columns" at bounding box center [650, 219] width 38 height 7
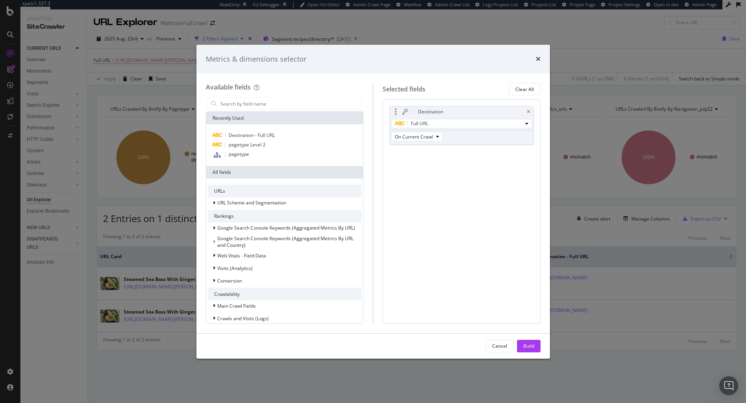
click at [529, 114] on icon "times" at bounding box center [529, 112] width 4 height 5
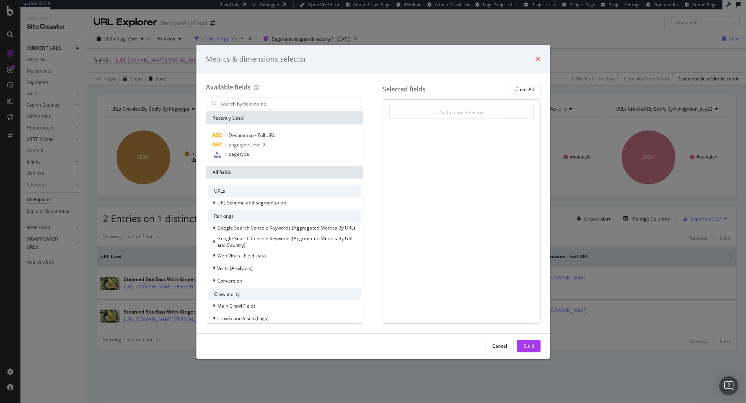
click at [536, 59] on icon "times" at bounding box center [538, 59] width 5 height 6
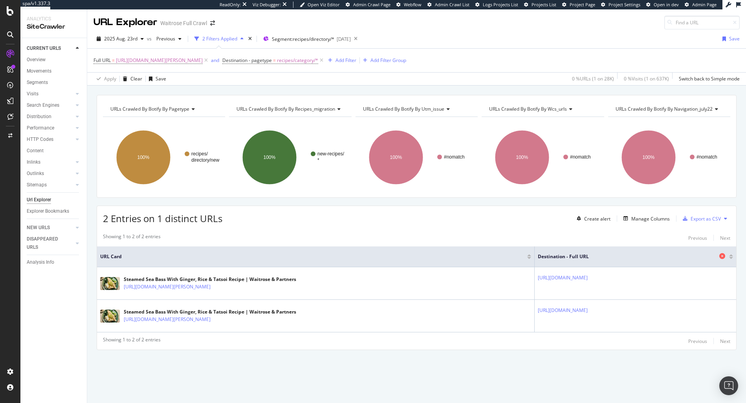
click at [722, 259] on icon at bounding box center [722, 256] width 6 height 6
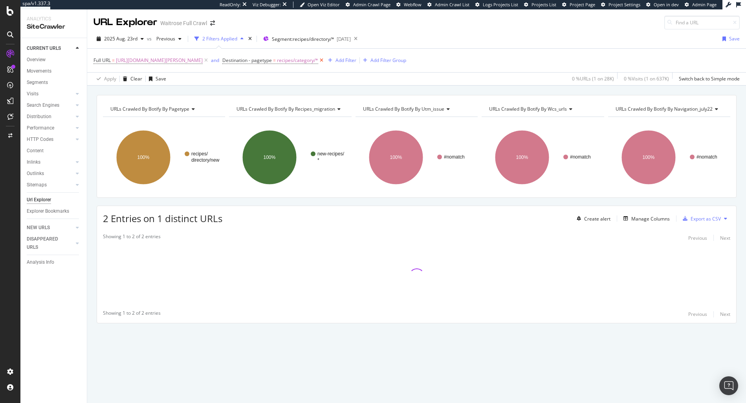
click at [325, 61] on icon at bounding box center [321, 61] width 7 height 8
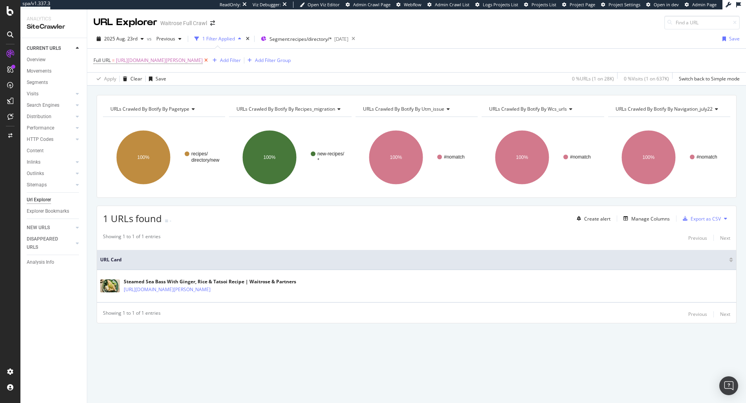
click at [209, 62] on icon at bounding box center [206, 61] width 7 height 8
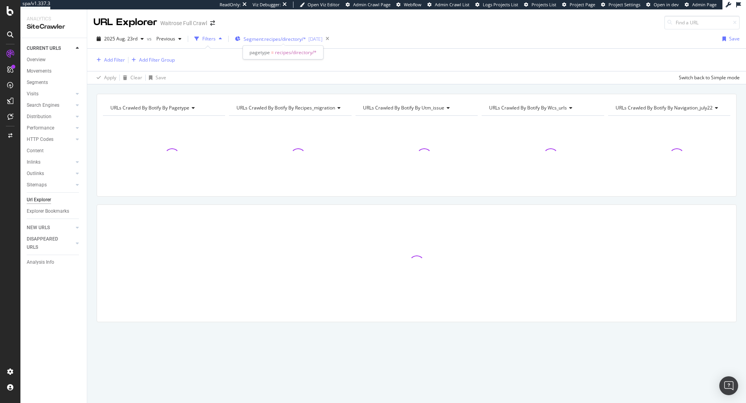
click at [291, 40] on span "Segment: recipes/directory/*" at bounding box center [275, 39] width 62 height 7
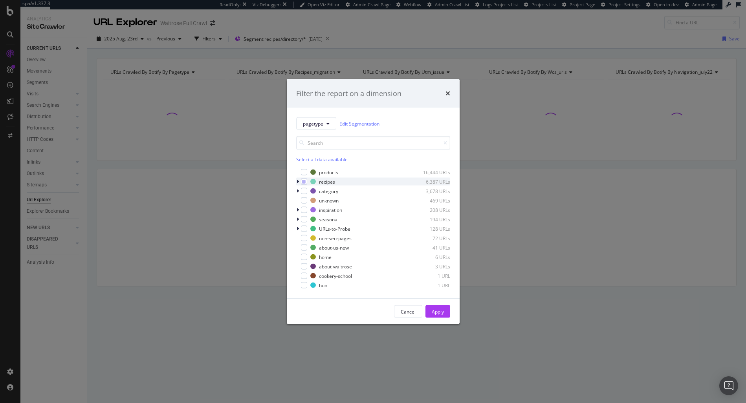
click at [298, 184] on div "modal" at bounding box center [298, 182] width 5 height 8
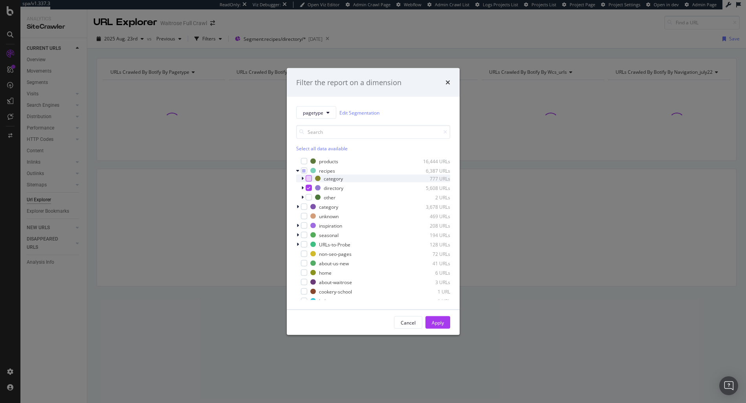
click at [308, 180] on div "modal" at bounding box center [309, 179] width 6 height 6
click at [307, 189] on icon "modal" at bounding box center [309, 188] width 4 height 4
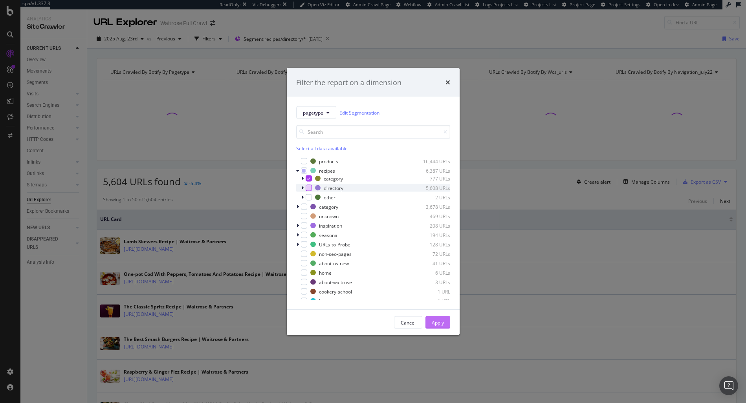
click at [442, 327] on div "Apply" at bounding box center [438, 323] width 12 height 12
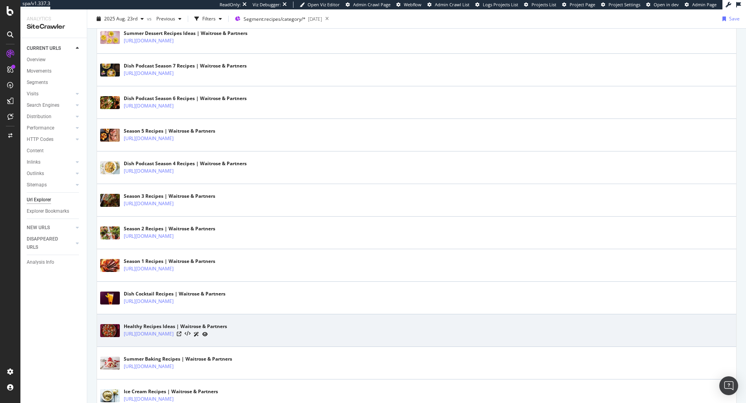
scroll to position [829, 0]
drag, startPoint x: 232, startPoint y: 335, endPoint x: 123, endPoint y: 335, distance: 109.6
click at [123, 335] on div "Healthy Recipes Ideas | Waitrose & Partners https://www.waitrose.com/ecom/recip…" at bounding box center [416, 331] width 633 height 20
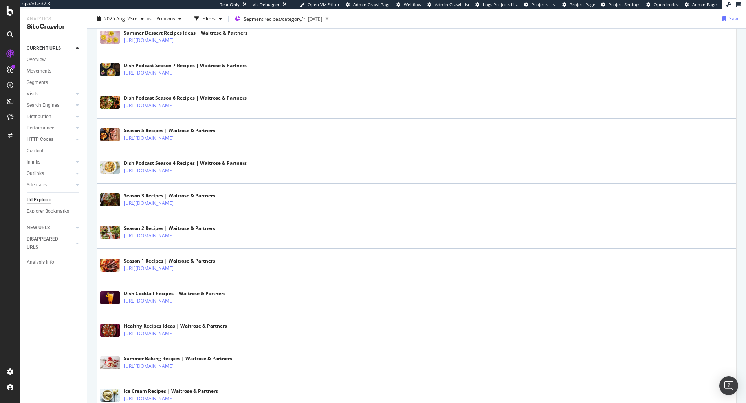
copy link "https://www.waitrose.com/ecom/recipes/healthy"
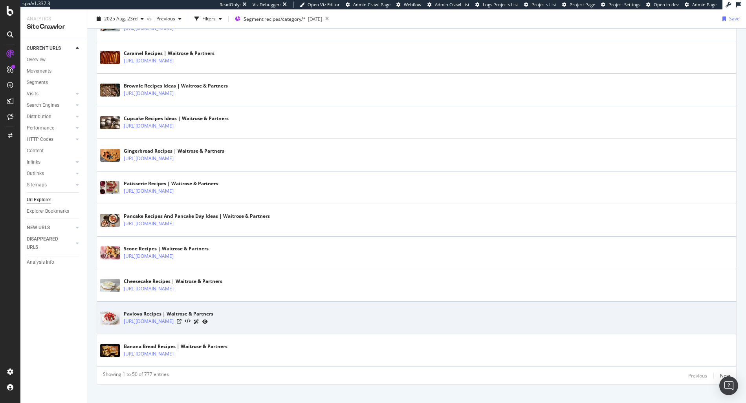
scroll to position [1502, 0]
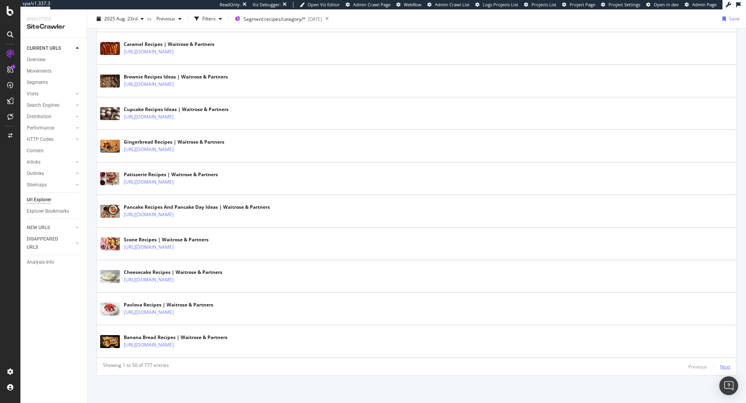
click at [721, 367] on div "Next" at bounding box center [725, 367] width 10 height 7
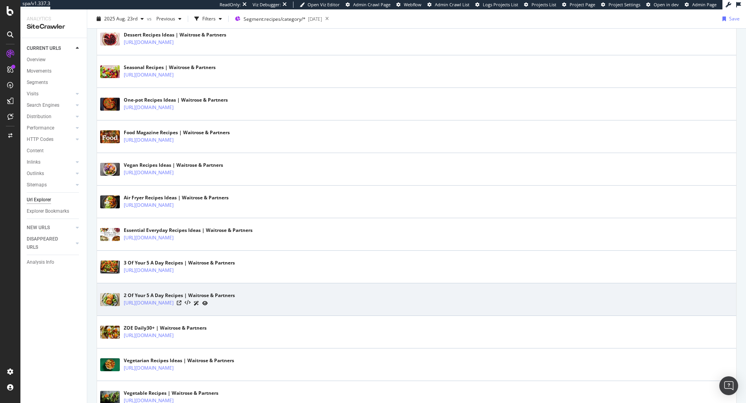
scroll to position [607, 0]
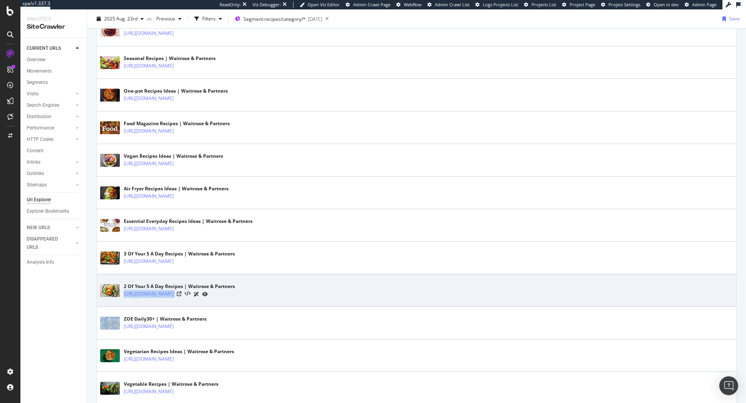
drag, startPoint x: 255, startPoint y: 294, endPoint x: 122, endPoint y: 295, distance: 132.8
click at [122, 295] on div "2 Of Your 5 A Day Recipes | Waitrose & Partners https://www.waitrose.com/ecom/r…" at bounding box center [416, 291] width 633 height 20
copy tbody "https://www.waitrose.com/ecom/recipes/2-of-your-5-a-day"
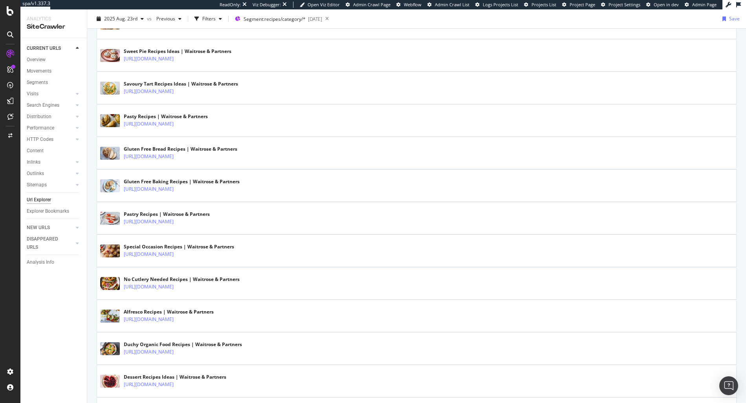
scroll to position [0, 0]
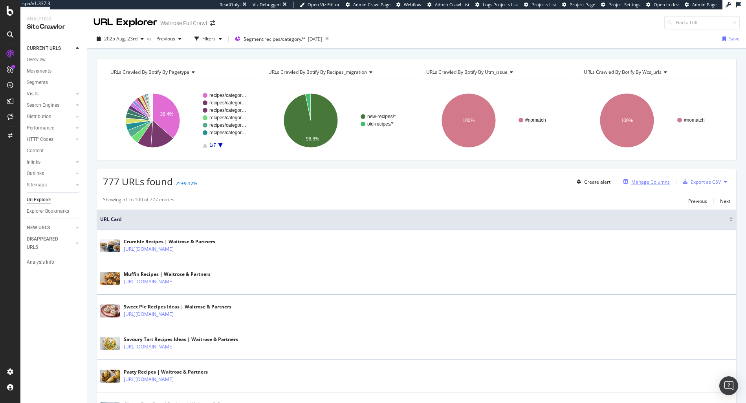
click at [641, 182] on div "Manage Columns" at bounding box center [650, 182] width 38 height 7
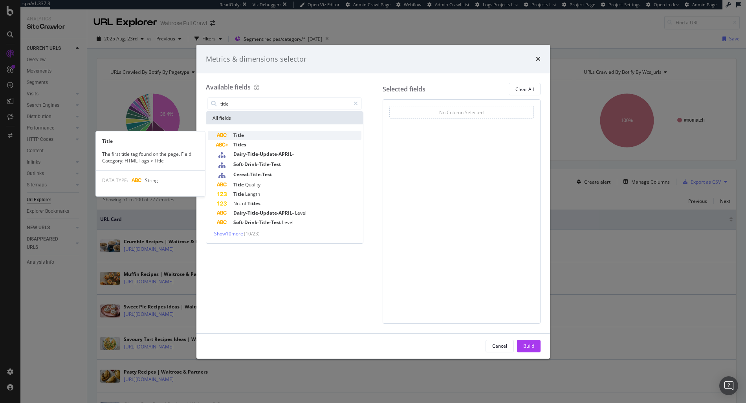
type input "title"
click at [269, 136] on div "Title" at bounding box center [289, 135] width 145 height 9
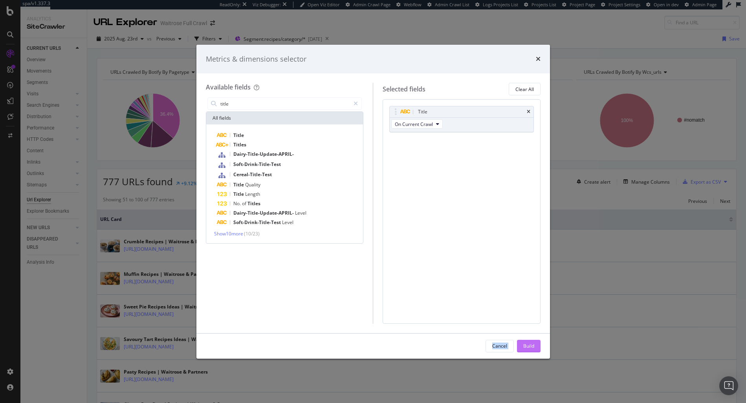
drag, startPoint x: 524, startPoint y: 331, endPoint x: 529, endPoint y: 342, distance: 12.0
click at [526, 334] on div "Metrics & dimensions selector Available fields title All fields Title Titles Da…" at bounding box center [373, 202] width 354 height 314
click at [530, 348] on div "Build" at bounding box center [528, 346] width 11 height 7
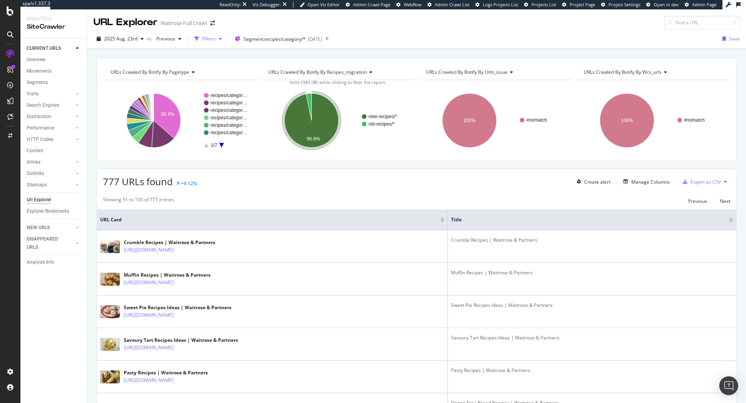
click at [204, 33] on div "Filters" at bounding box center [208, 39] width 34 height 12
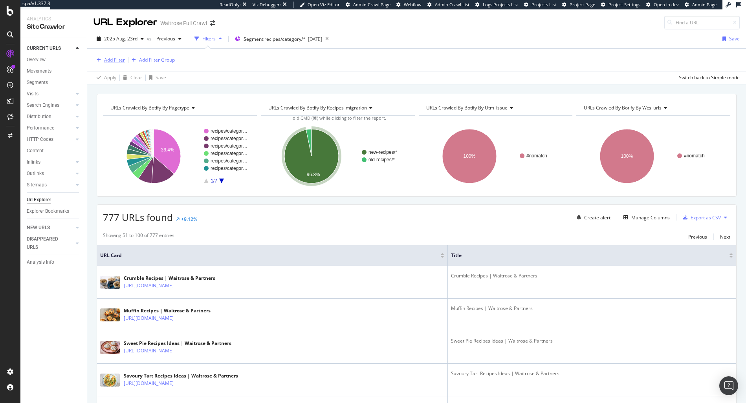
click at [101, 60] on div "button" at bounding box center [98, 60] width 11 height 5
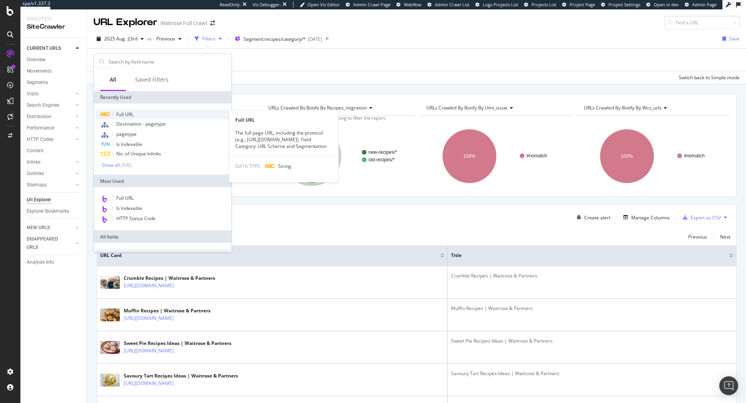
click at [136, 116] on div "Full URL" at bounding box center [162, 114] width 134 height 9
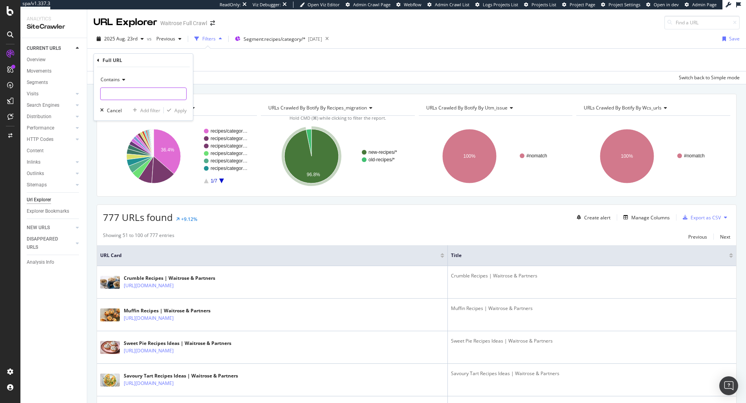
click at [128, 93] on input "text" at bounding box center [144, 94] width 86 height 13
type input "low"
click at [99, 58] on icon at bounding box center [98, 60] width 2 height 5
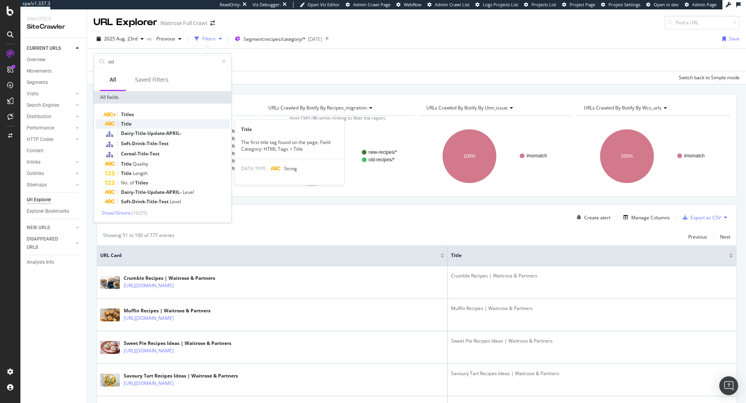
type input "titl"
click at [145, 123] on div "Title" at bounding box center [167, 123] width 125 height 9
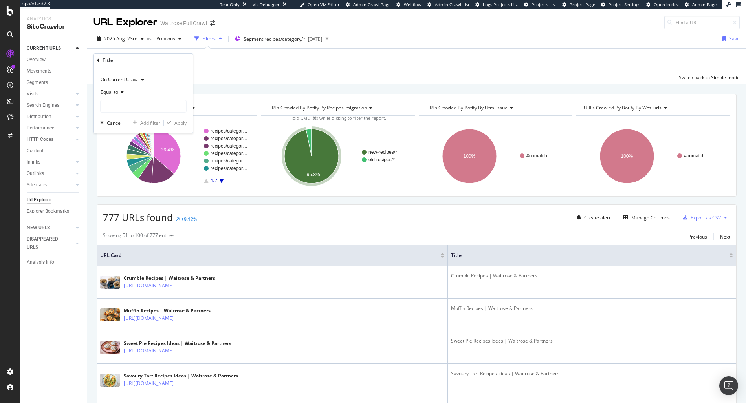
click at [134, 99] on div "Equal to" at bounding box center [143, 99] width 86 height 27
click at [130, 103] on input "text" at bounding box center [144, 106] width 86 height 13
click at [142, 102] on input "Low" at bounding box center [138, 106] width 74 height 13
type input "Low"
click at [114, 93] on span "Equal to" at bounding box center [110, 92] width 18 height 7
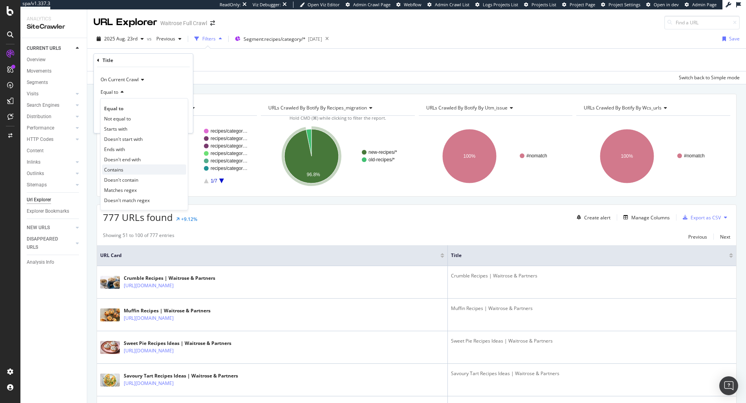
click at [124, 170] on div "Contains" at bounding box center [144, 170] width 84 height 10
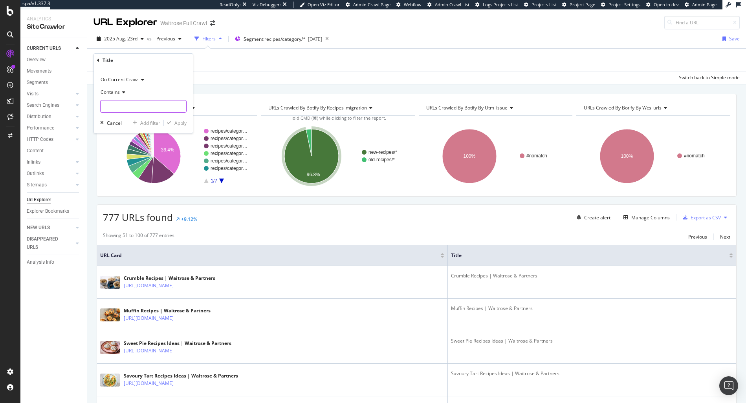
click at [130, 105] on input "text" at bounding box center [144, 106] width 86 height 13
type input "Low"
click at [182, 118] on div "On Current Crawl Contains Low Cancel Add filter Apply" at bounding box center [143, 100] width 99 height 66
click at [182, 120] on div "Apply" at bounding box center [180, 123] width 12 height 7
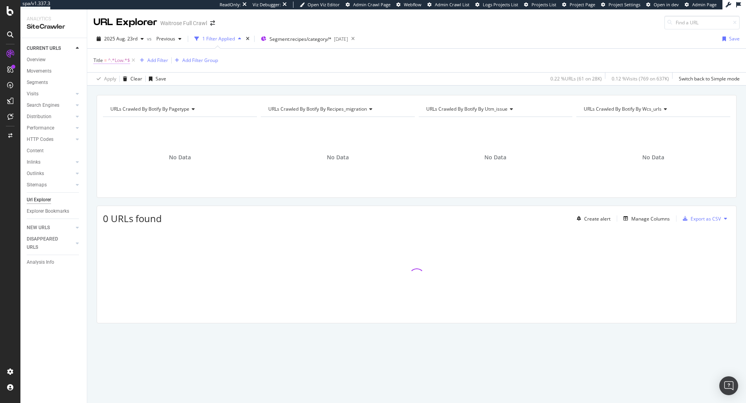
click at [121, 64] on span "^.*Low.*$" at bounding box center [119, 60] width 22 height 11
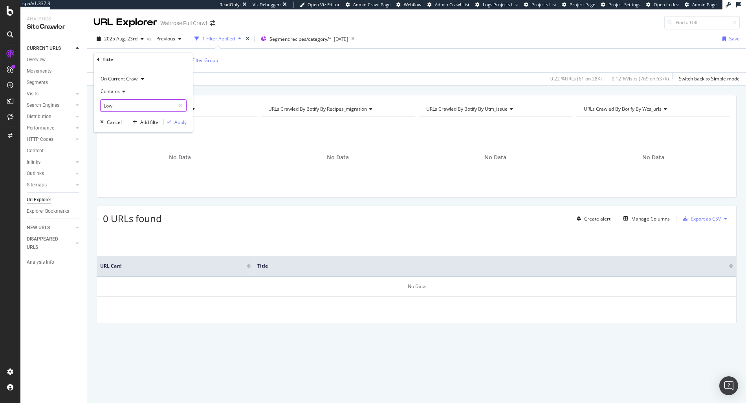
click at [120, 106] on input "Low" at bounding box center [138, 105] width 74 height 13
type input "fat"
click at [168, 122] on icon "button" at bounding box center [169, 122] width 4 height 5
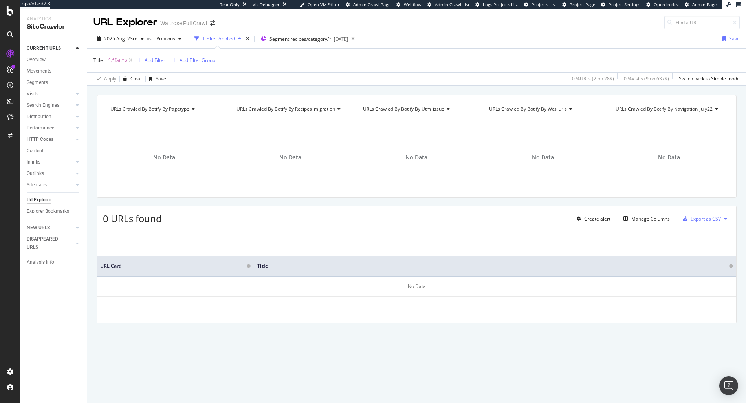
click at [112, 60] on span "^.*fat.*$" at bounding box center [117, 60] width 19 height 11
click at [124, 111] on input "fat" at bounding box center [138, 105] width 74 height 13
type input "low"
click at [185, 124] on div "Apply" at bounding box center [180, 122] width 12 height 7
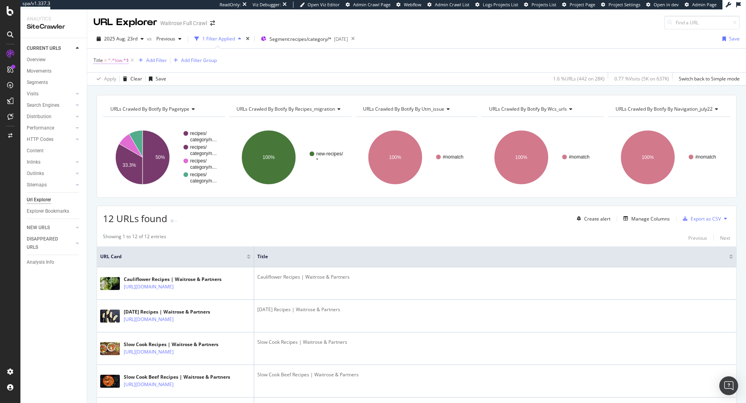
click at [125, 61] on span "^.*low.*$" at bounding box center [118, 60] width 21 height 11
click at [181, 105] on icon at bounding box center [180, 105] width 4 height 5
click at [293, 80] on div "Apply Clear Save 1.6 % URLs ( 442 on 28K ) 0.77 % Visits ( 5K on 637K ) Switch …" at bounding box center [416, 78] width 659 height 13
click at [115, 59] on span "^.*low.*$" at bounding box center [118, 60] width 21 height 11
click at [351, 89] on div "URLs Crawled By Botify By pagetype Chart (by Value) Table Expand Export as CSV …" at bounding box center [416, 95] width 659 height 19
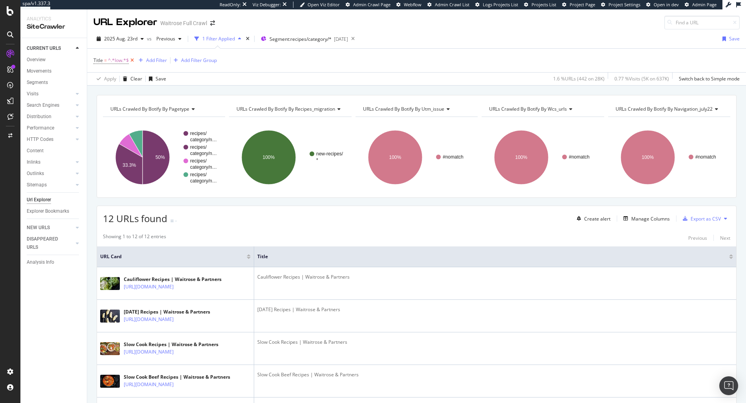
click at [131, 57] on icon at bounding box center [132, 61] width 7 height 8
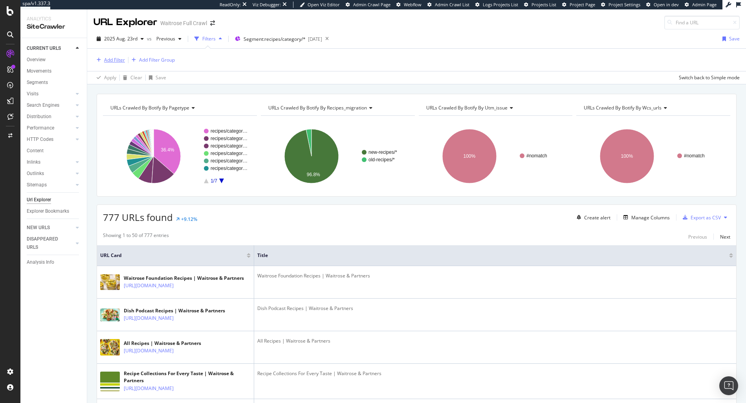
click at [110, 59] on div "Add Filter" at bounding box center [114, 60] width 21 height 7
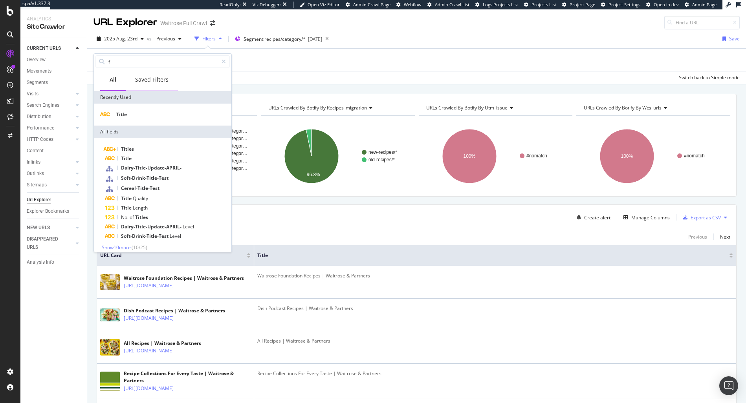
type input "fi"
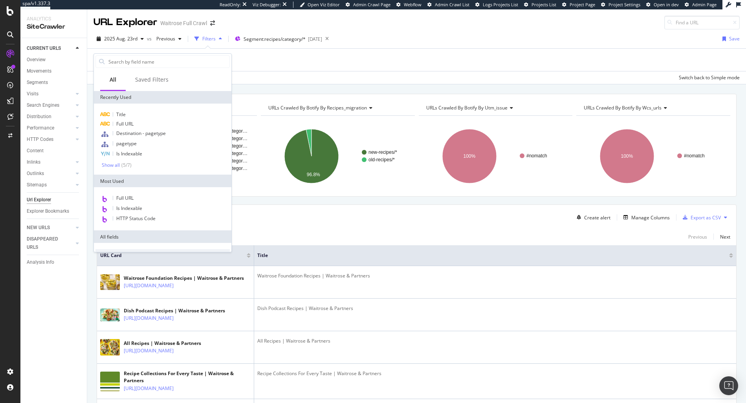
click at [278, 74] on div "Apply Clear Save Switch back to Simple mode" at bounding box center [416, 77] width 659 height 13
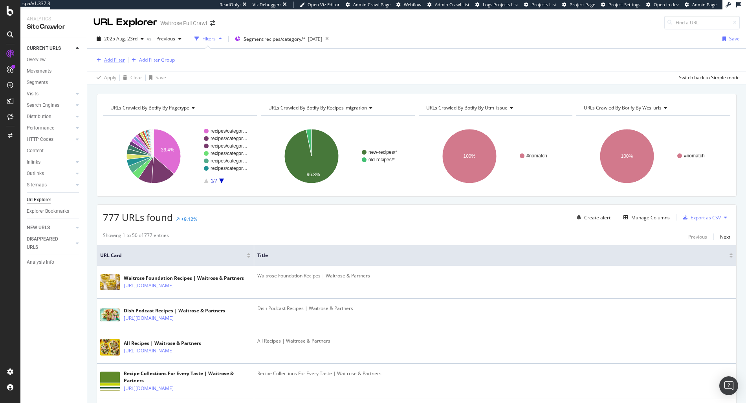
click at [112, 61] on div "Add Filter" at bounding box center [114, 60] width 21 height 7
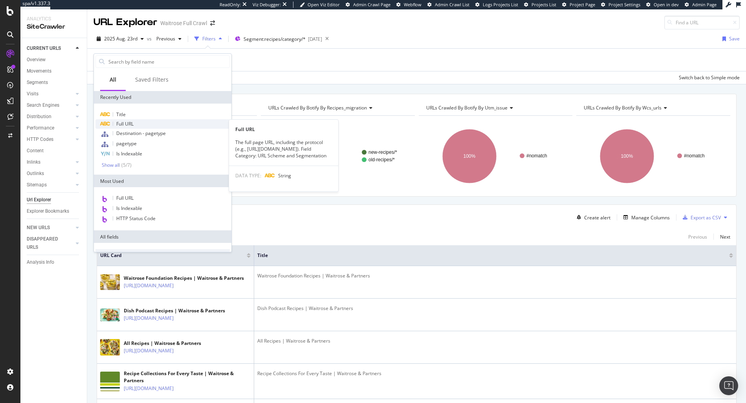
click at [138, 121] on div "Full URL" at bounding box center [162, 123] width 134 height 9
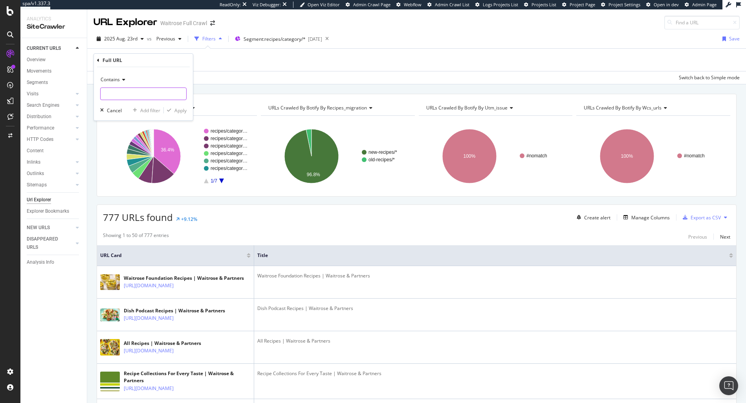
click at [108, 88] on input "text" at bounding box center [144, 94] width 86 height 13
type input "fish"
click at [186, 110] on div "Apply" at bounding box center [180, 110] width 12 height 7
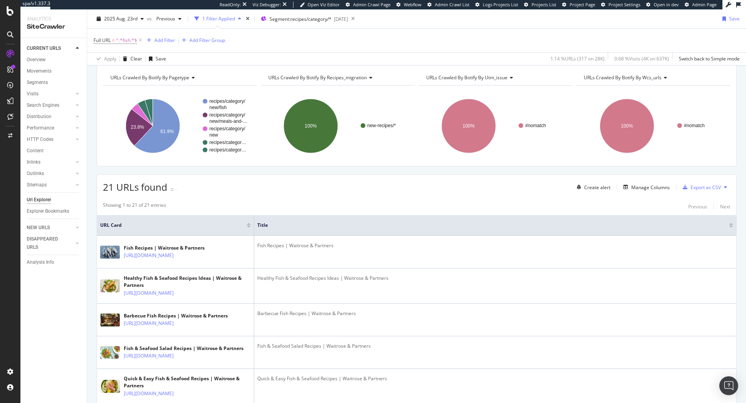
scroll to position [35, 0]
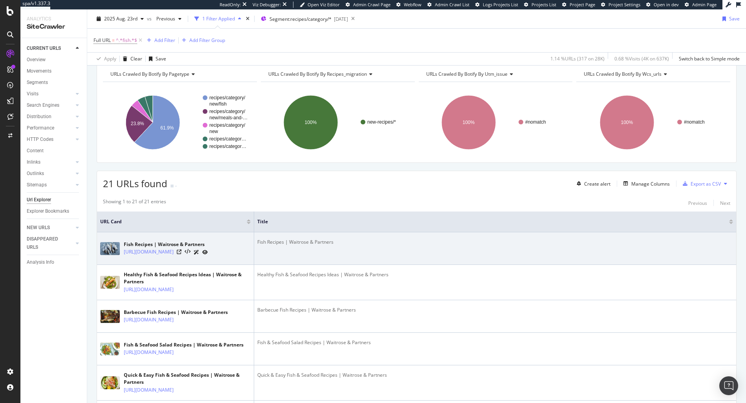
drag, startPoint x: 150, startPoint y: 262, endPoint x: 120, endPoint y: 251, distance: 32.1
click at [120, 251] on td "Fish Recipes | Waitrose & Partners https://www.waitrose.com/ecom/recipes/fish" at bounding box center [175, 249] width 157 height 33
copy div "Fish Recipes | Waitrose & Partners https://www.waitrose.com/ecom/recipes/fish"
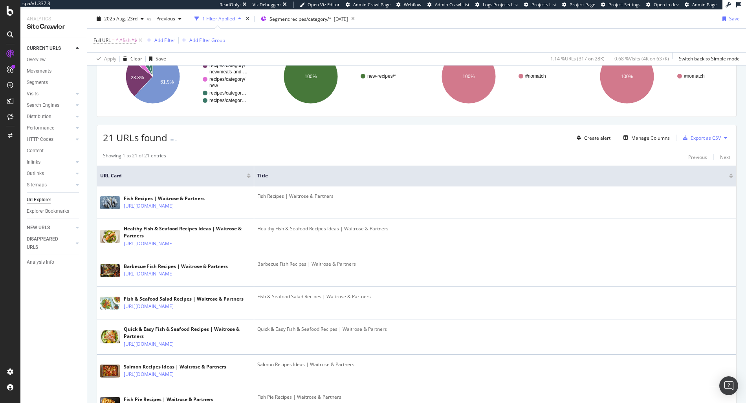
scroll to position [82, 0]
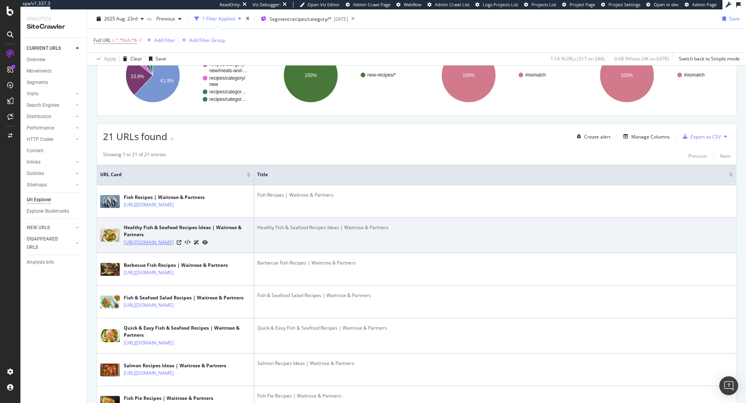
copy link "https://www.waitrose.com/ecom/recipes/healthy/healthy-fish-seafood"
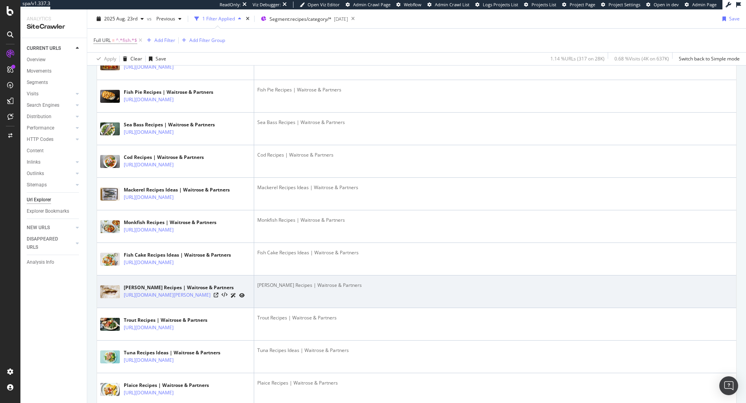
scroll to position [387, 0]
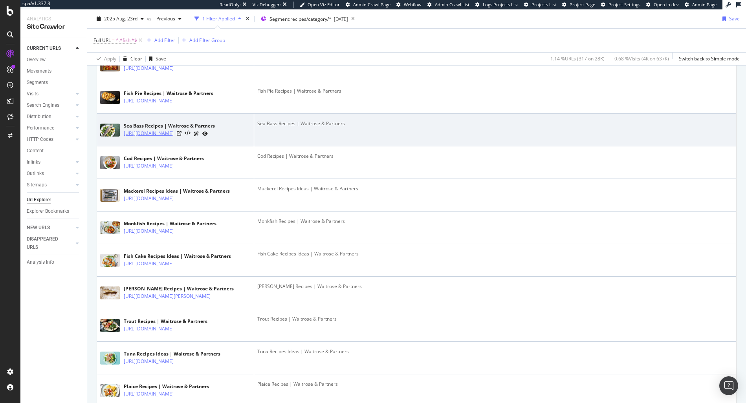
copy link "https://www.waitrose.com/ecom/recipes/fish/sea-bass"
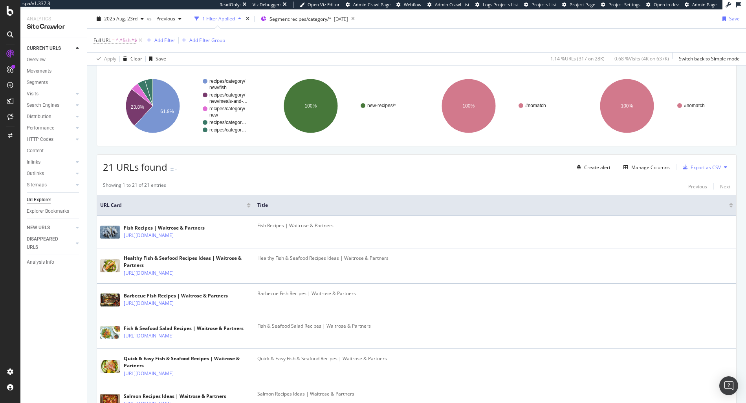
scroll to position [0, 0]
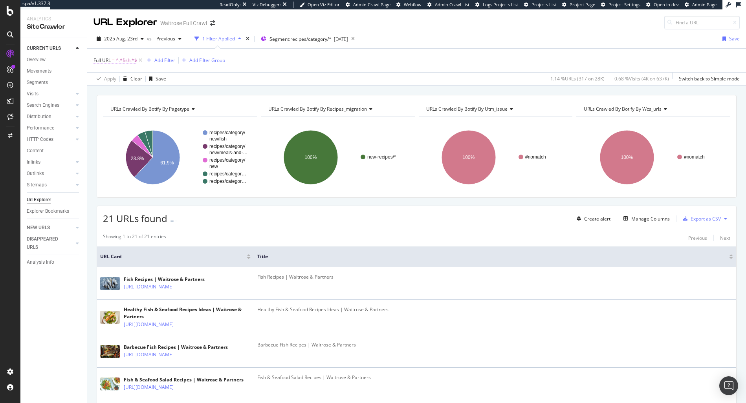
click at [126, 60] on span "^.*fish.*$" at bounding box center [126, 60] width 21 height 11
click at [118, 96] on input "fish" at bounding box center [138, 93] width 74 height 13
type input "chin"
click at [172, 112] on div "Apply" at bounding box center [175, 109] width 23 height 7
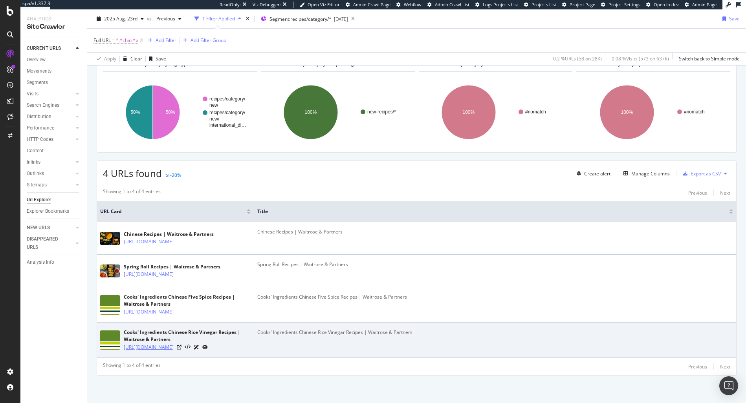
scroll to position [29, 0]
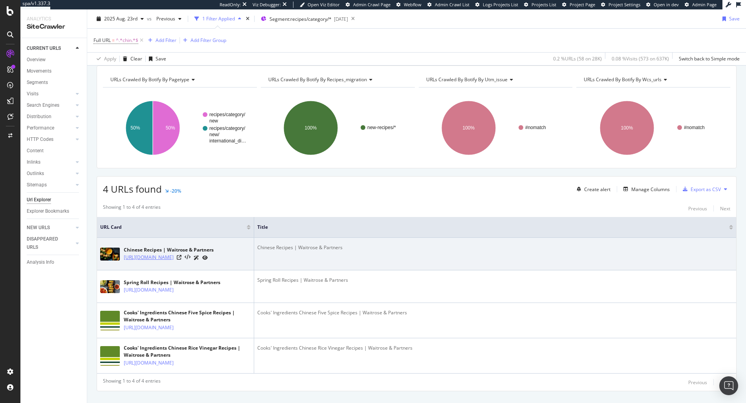
drag, startPoint x: 194, startPoint y: 268, endPoint x: 124, endPoint y: 258, distance: 70.7
click at [124, 258] on td "Chinese Recipes | Waitrose & Partners https://www.waitrose.com/ecom/recipes/int…" at bounding box center [175, 254] width 157 height 33
click at [124, 258] on link "https://www.waitrose.com/ecom/recipes/international-dishes/chinese" at bounding box center [149, 258] width 50 height 8
copy link "https://www.waitrose.com/ecom/recipes/international-dishes/chinese"
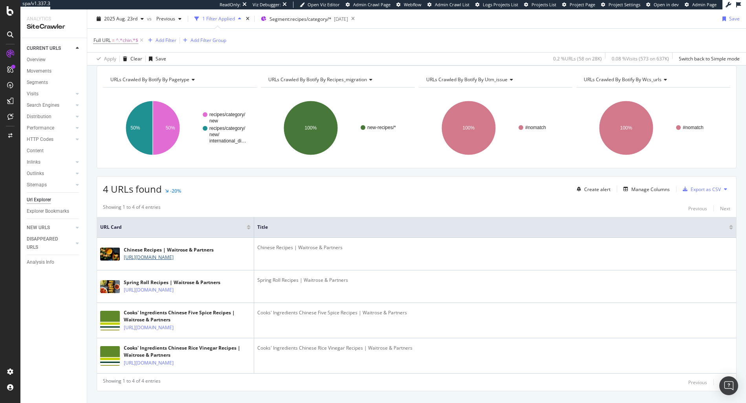
scroll to position [0, 0]
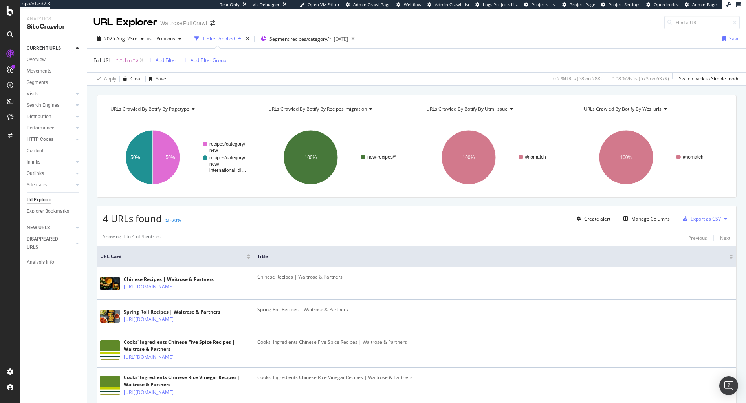
click at [371, 225] on div "4 URLs found -20% Create alert Manage Columns Export as CSV Showing 1 to 4 of 4…" at bounding box center [417, 313] width 640 height 215
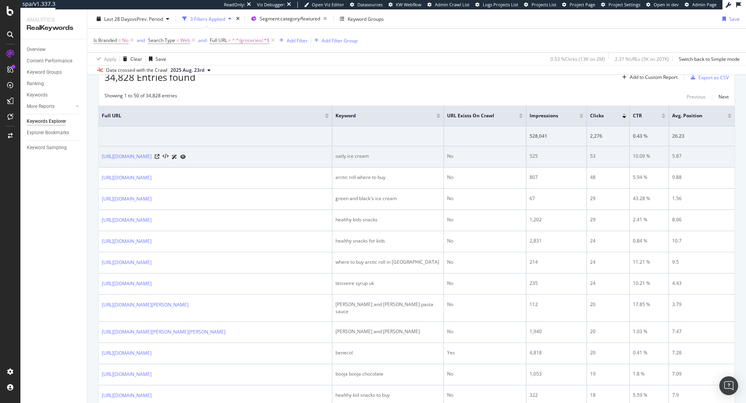
scroll to position [245, 0]
